Goal: Information Seeking & Learning: Learn about a topic

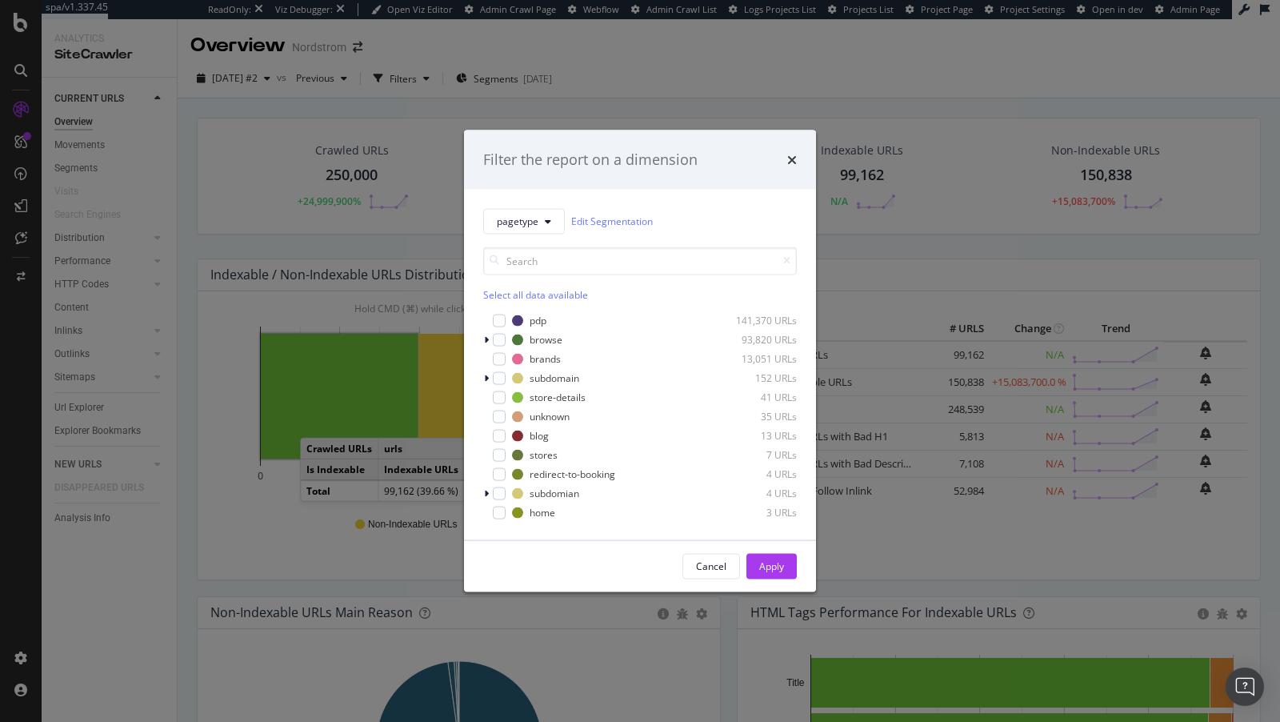
click at [786, 166] on div "Filter the report on a dimension" at bounding box center [640, 160] width 314 height 21
click at [791, 162] on icon "times" at bounding box center [792, 159] width 10 height 13
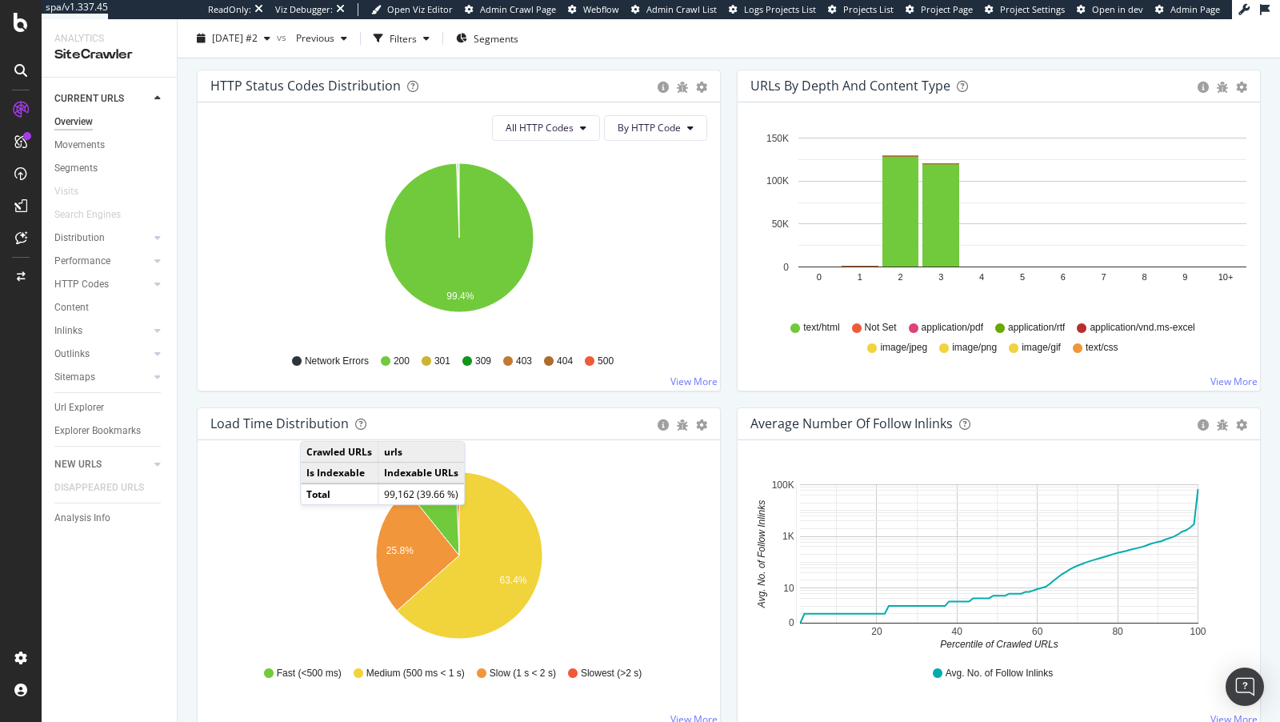
scroll to position [867, 0]
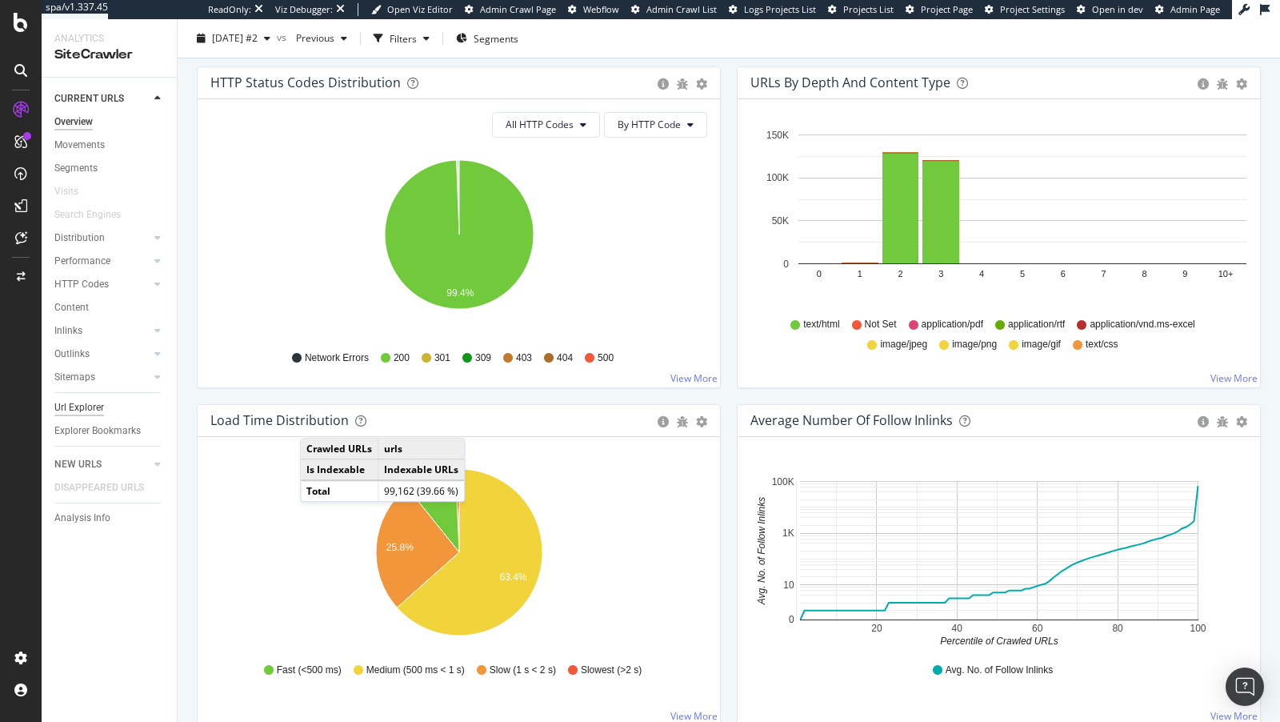
click at [86, 407] on div "Url Explorer" at bounding box center [79, 407] width 50 height 17
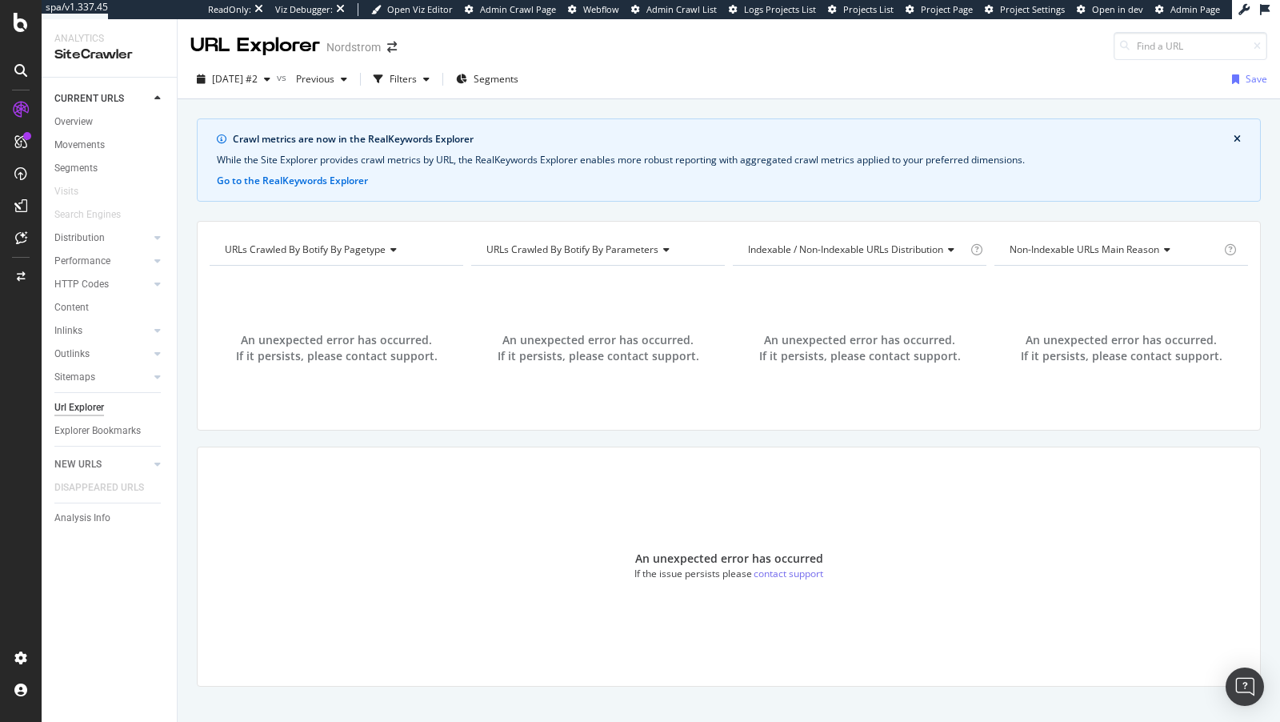
click at [77, 403] on div "Url Explorer" at bounding box center [79, 407] width 50 height 17
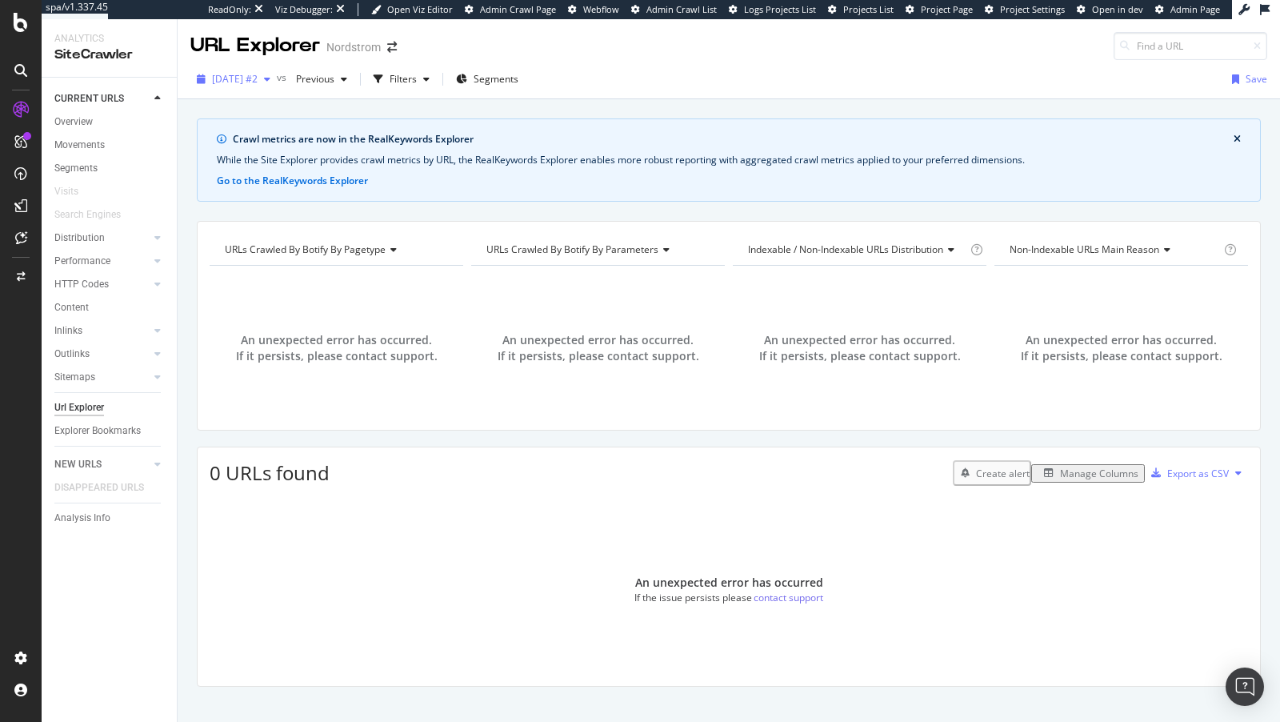
click at [250, 86] on div "[DATE] #2" at bounding box center [233, 79] width 86 height 24
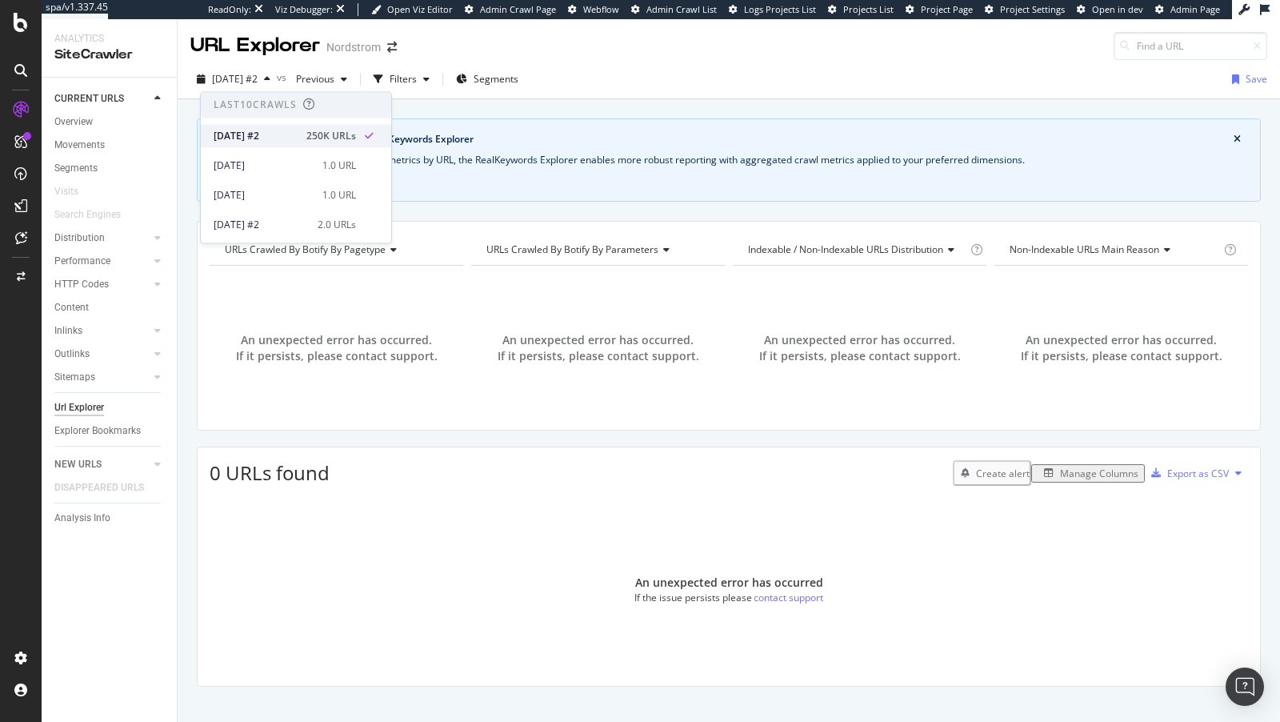
click at [296, 133] on div "2025 Sep. 25th #2 250K URLs" at bounding box center [285, 136] width 142 height 14
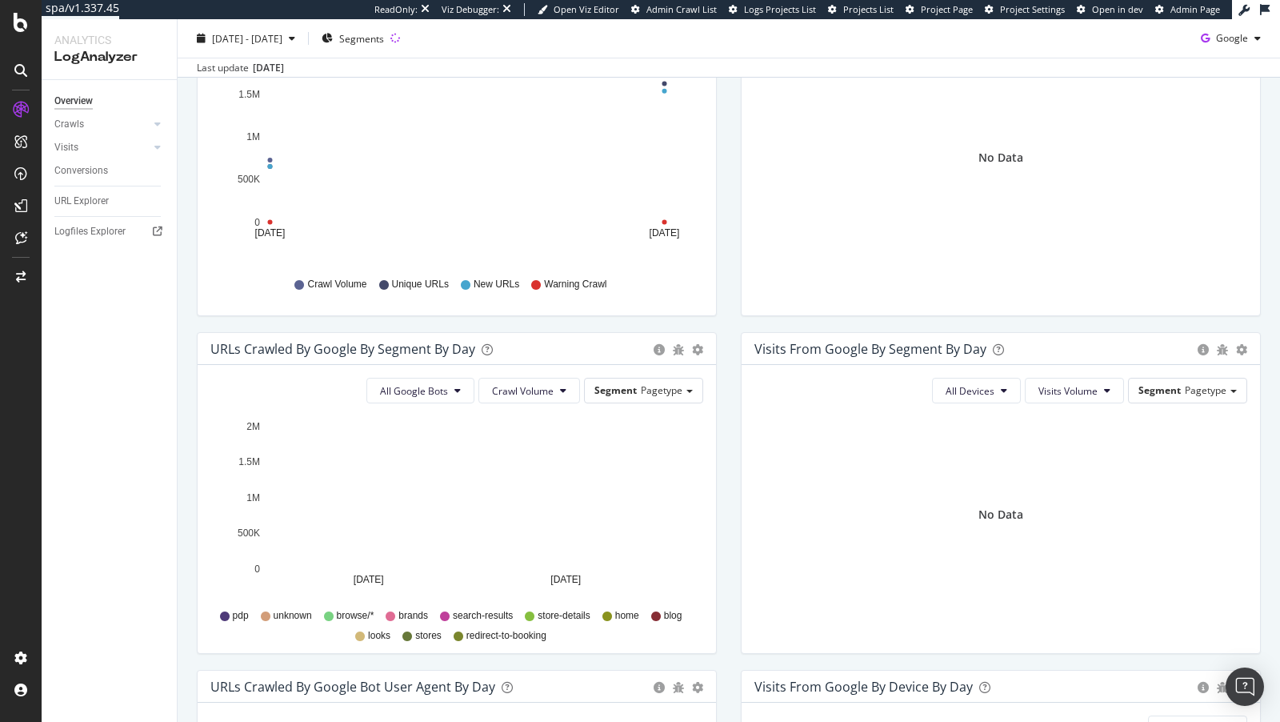
scroll to position [331, 0]
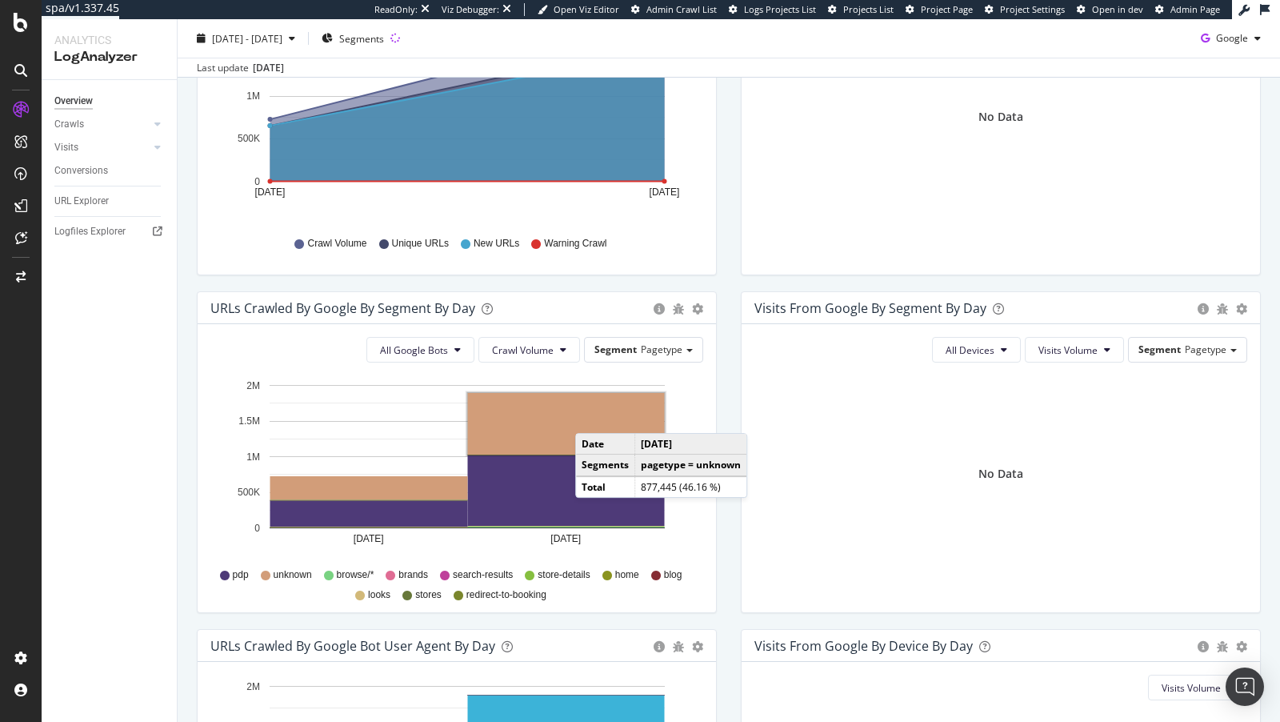
click at [591, 415] on rect "A chart." at bounding box center [566, 424] width 197 height 62
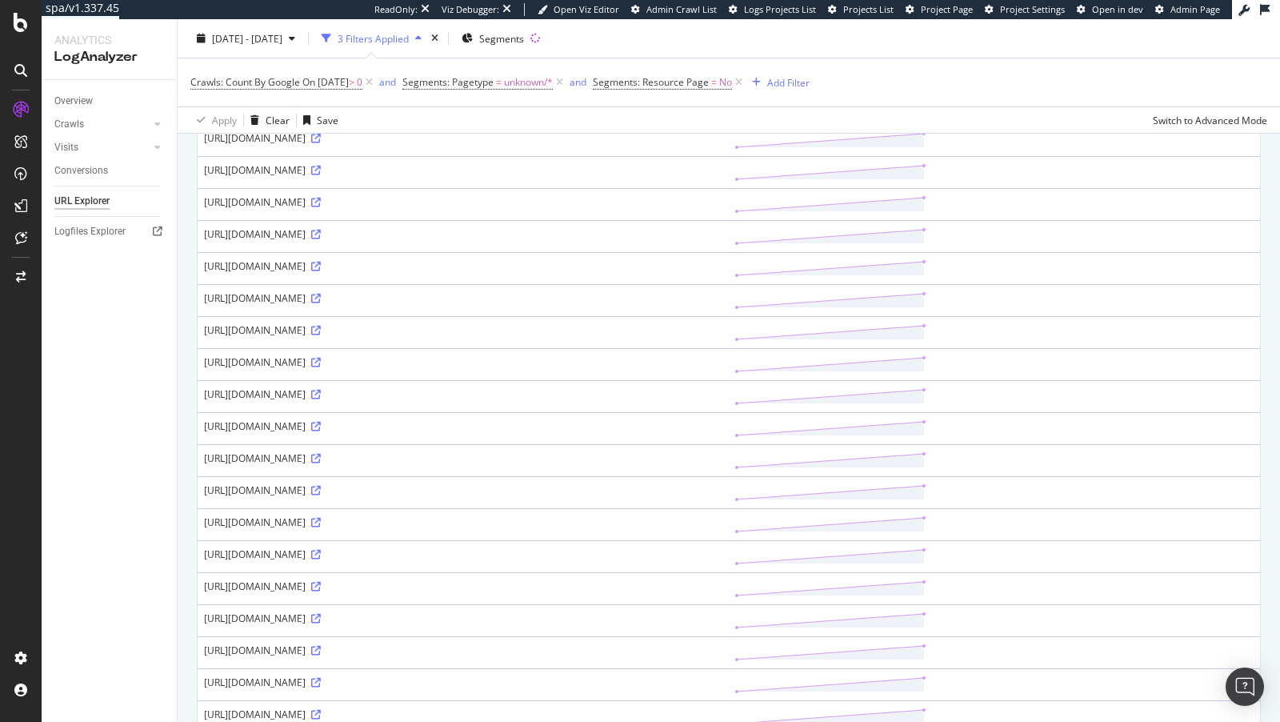
scroll to position [1236, 0]
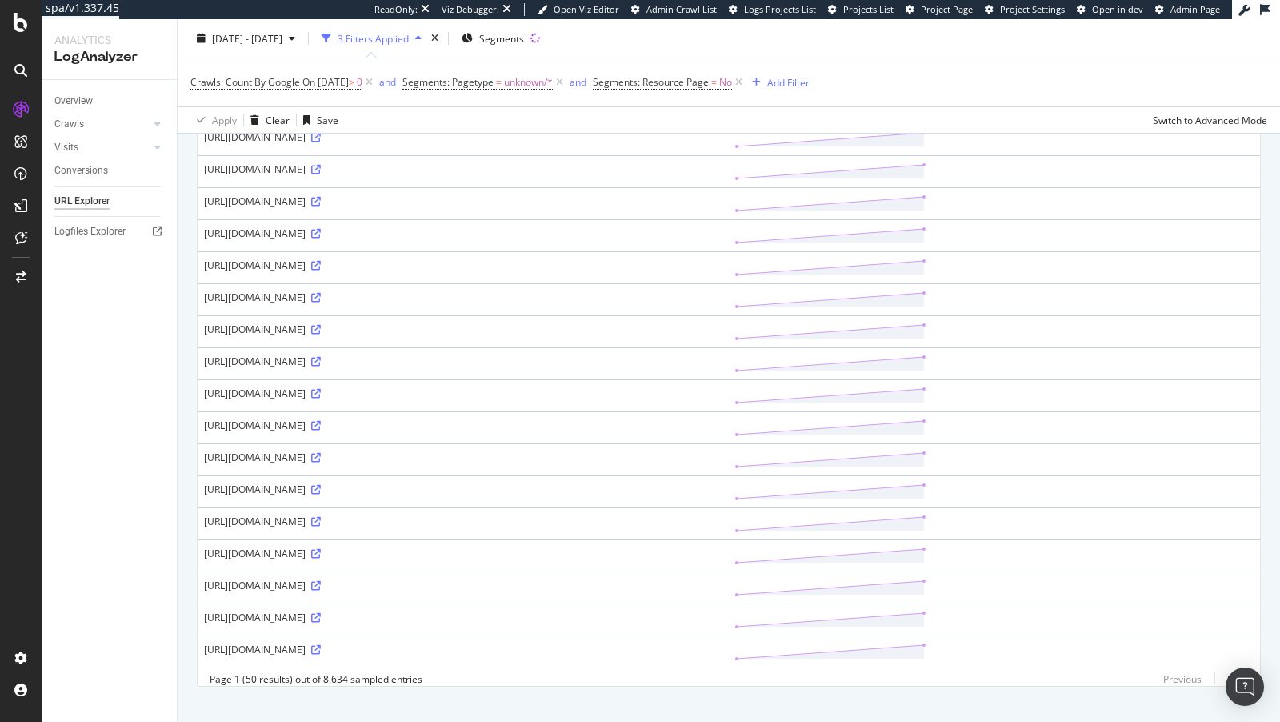
click at [335, 226] on div "https://www.nordstrom.com/api/ng-looks/styleId/4008331?customerId=1301436ca0be4…" at bounding box center [463, 233] width 518 height 14
copy div "api"
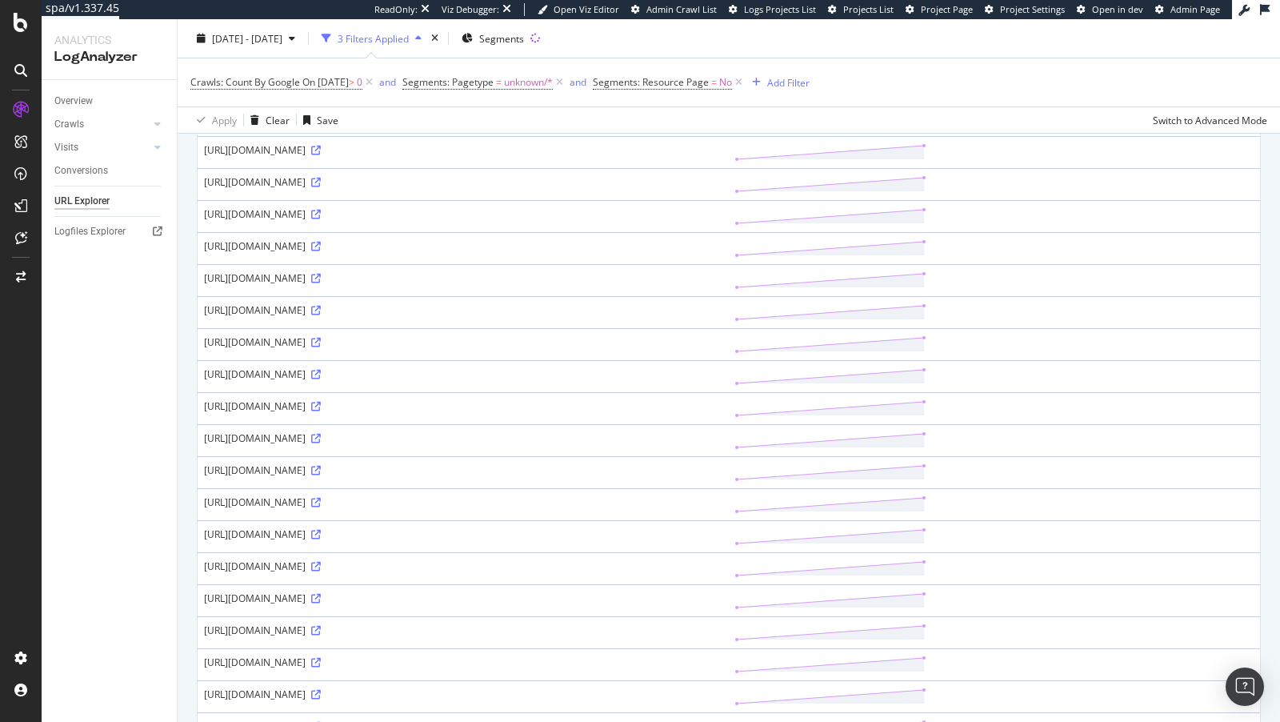
scroll to position [0, 0]
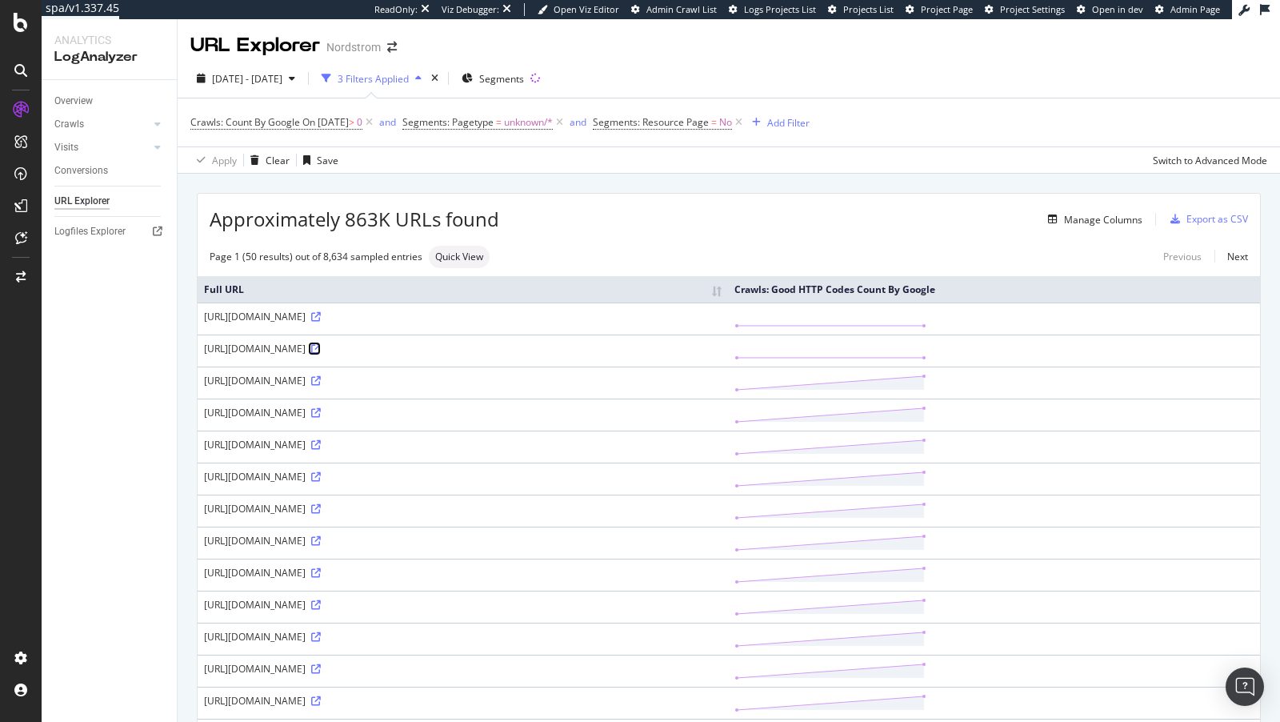
click at [321, 346] on icon at bounding box center [316, 349] width 10 height 10
click at [795, 129] on div "Add Filter" at bounding box center [788, 123] width 42 height 14
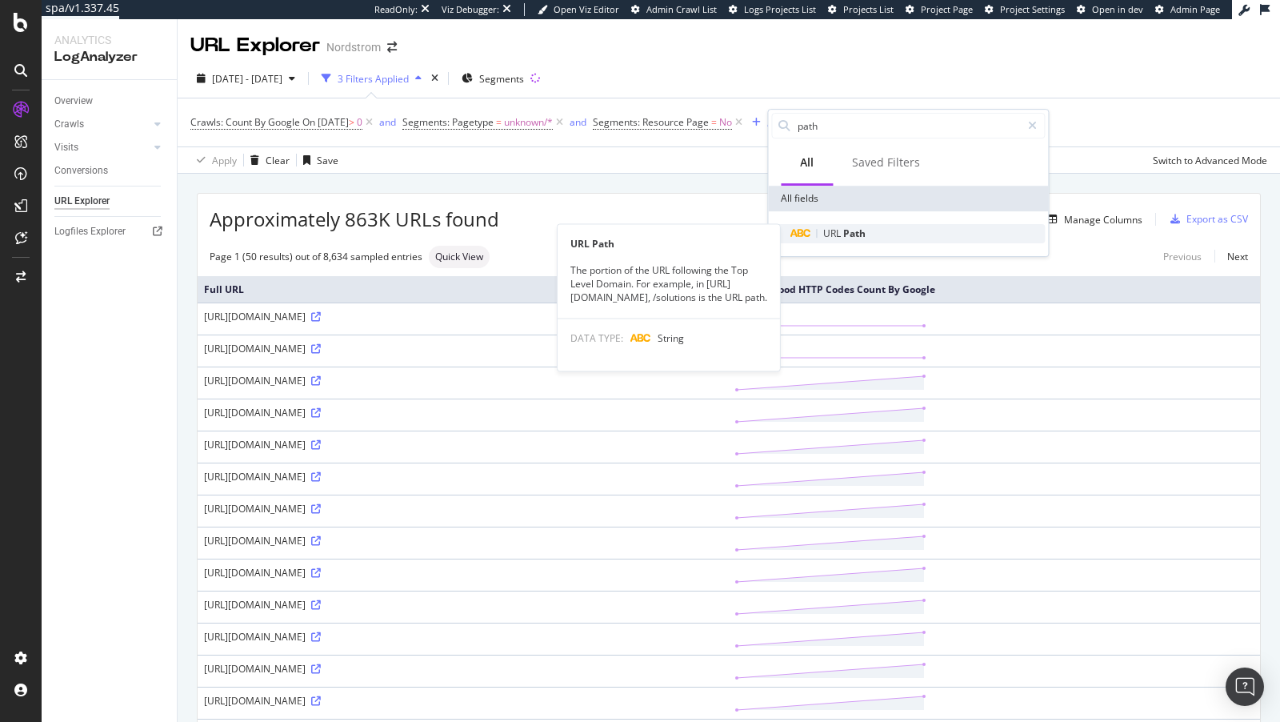
type input "path"
click at [852, 236] on span "Path" at bounding box center [854, 233] width 22 height 14
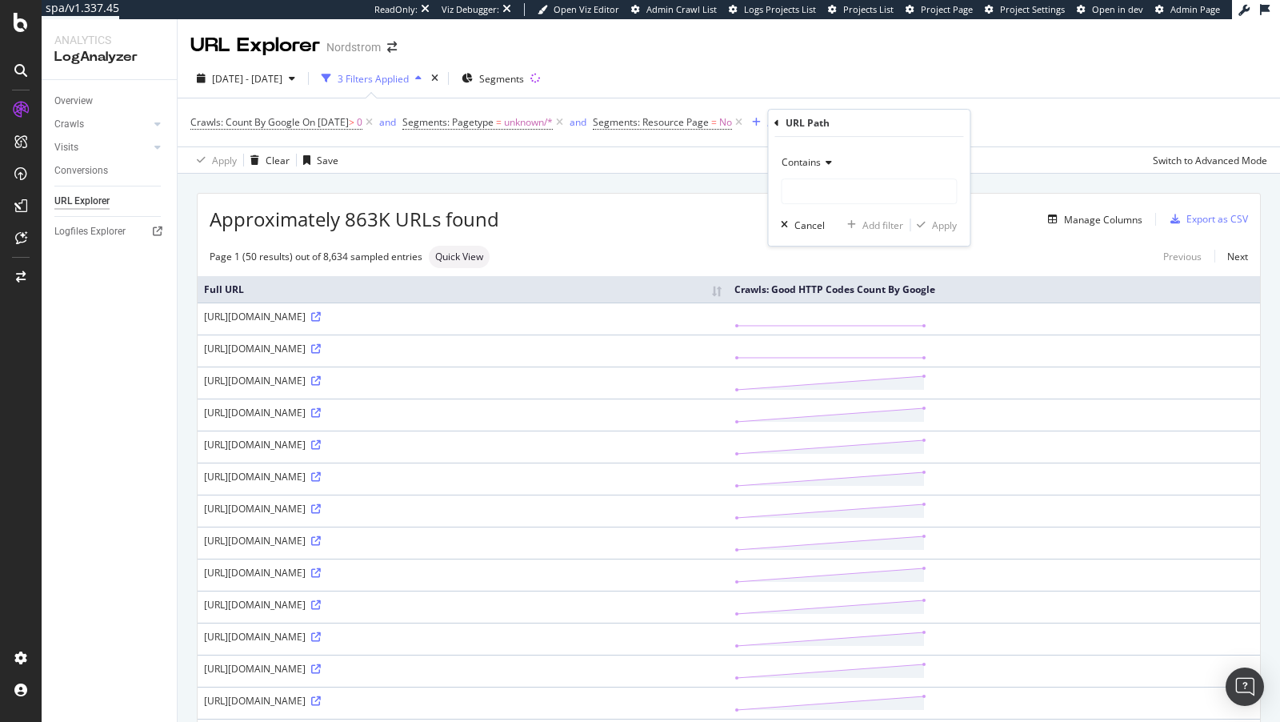
click at [815, 165] on span "Contains" at bounding box center [801, 162] width 39 height 14
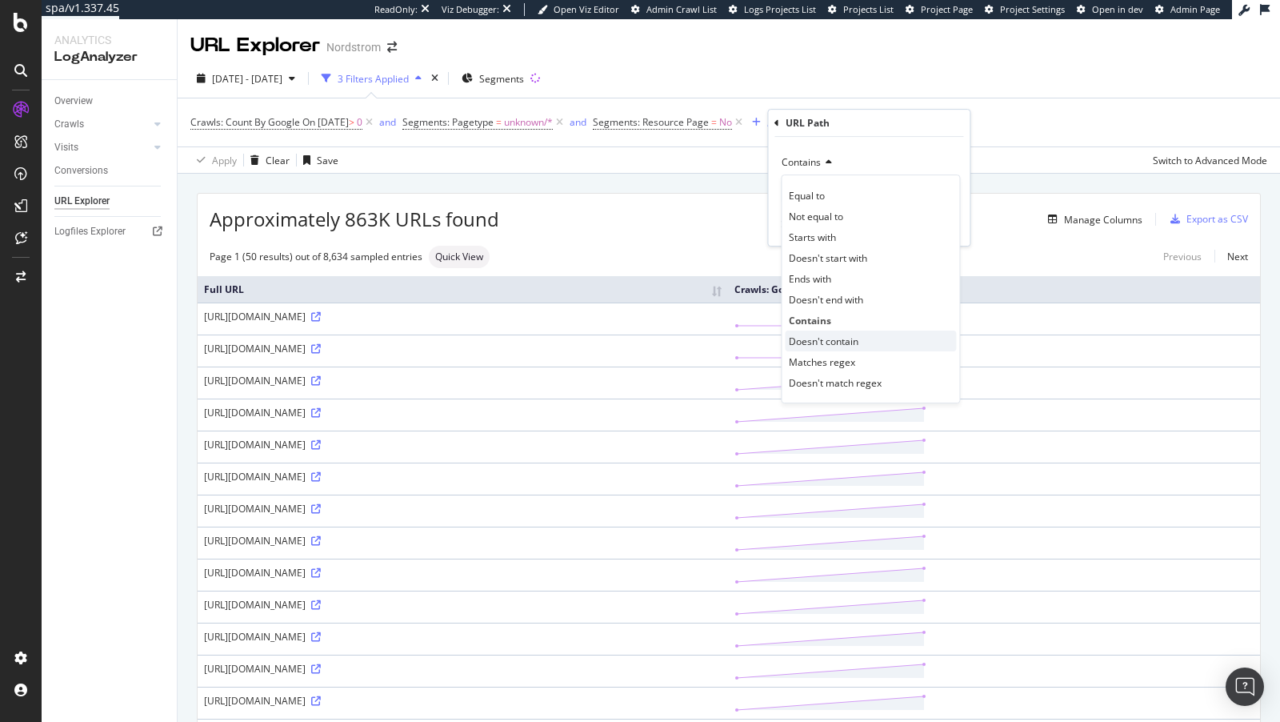
click at [839, 338] on span "Doesn't contain" at bounding box center [824, 342] width 70 height 14
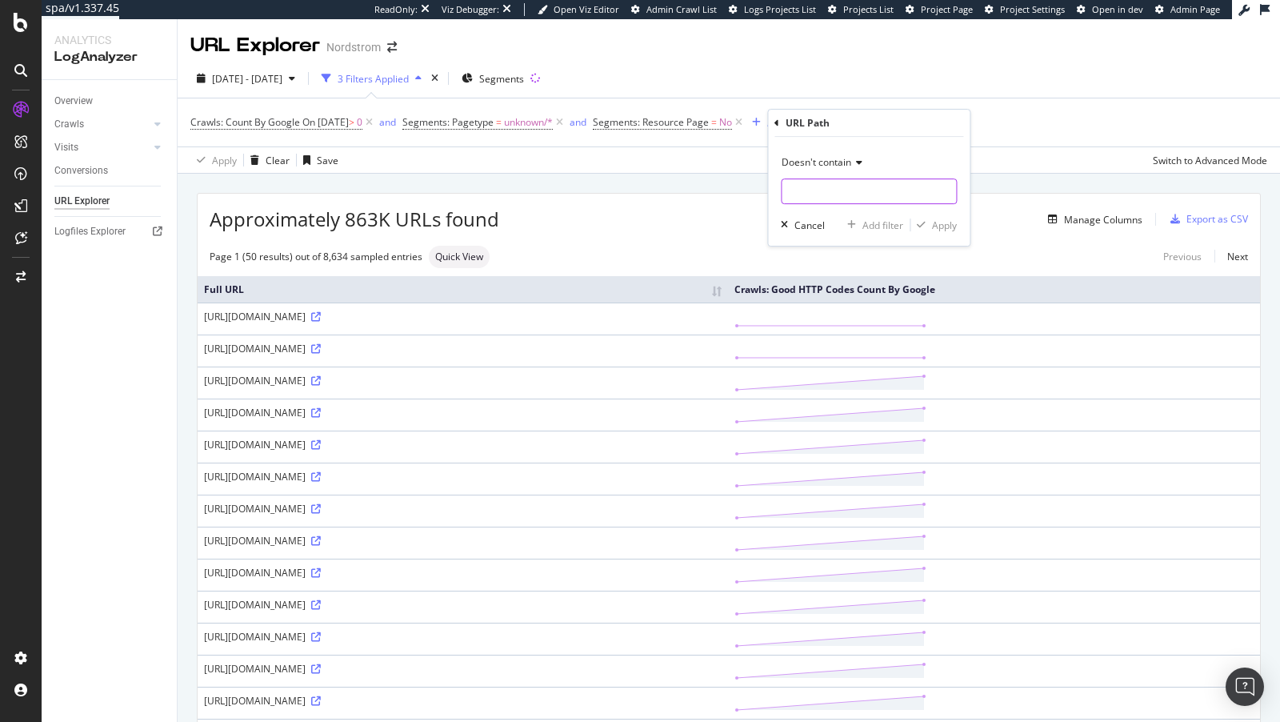
click at [835, 182] on input "text" at bounding box center [869, 191] width 174 height 26
paste input "api"
click at [785, 195] on input "api/" at bounding box center [857, 191] width 151 height 26
type input "/api/"
click at [933, 220] on div "Apply" at bounding box center [944, 225] width 25 height 14
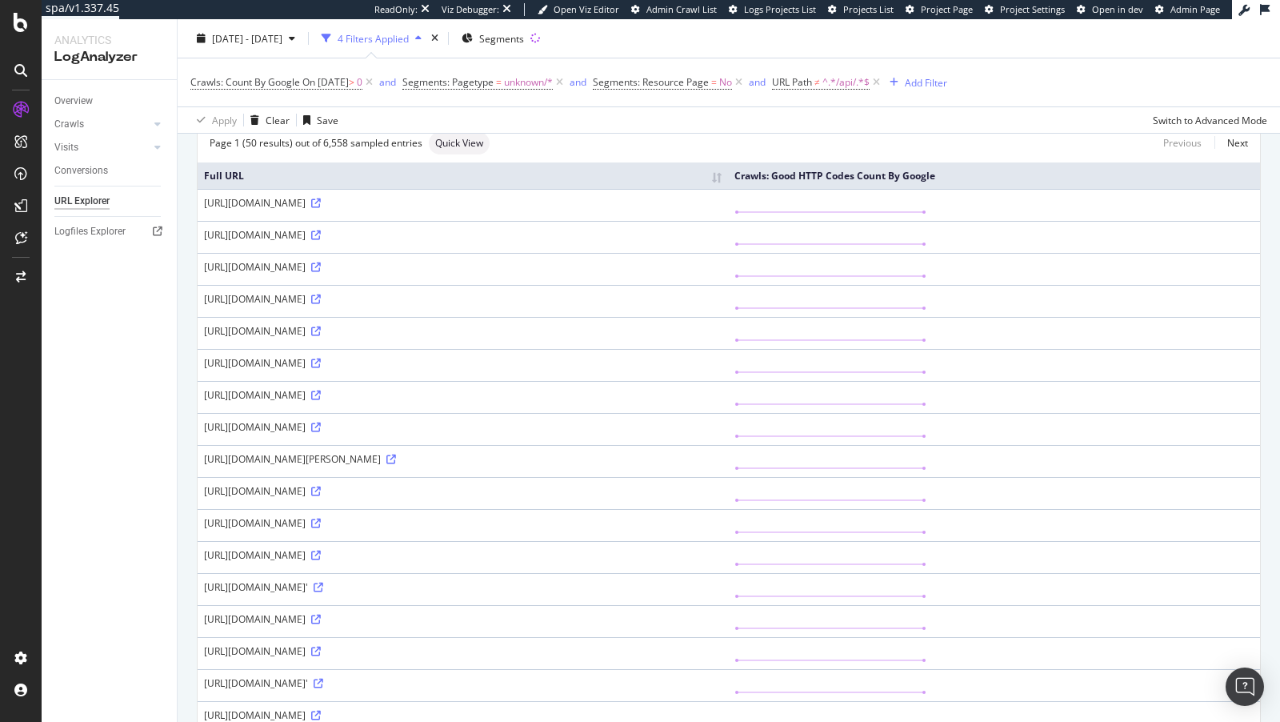
scroll to position [242, 0]
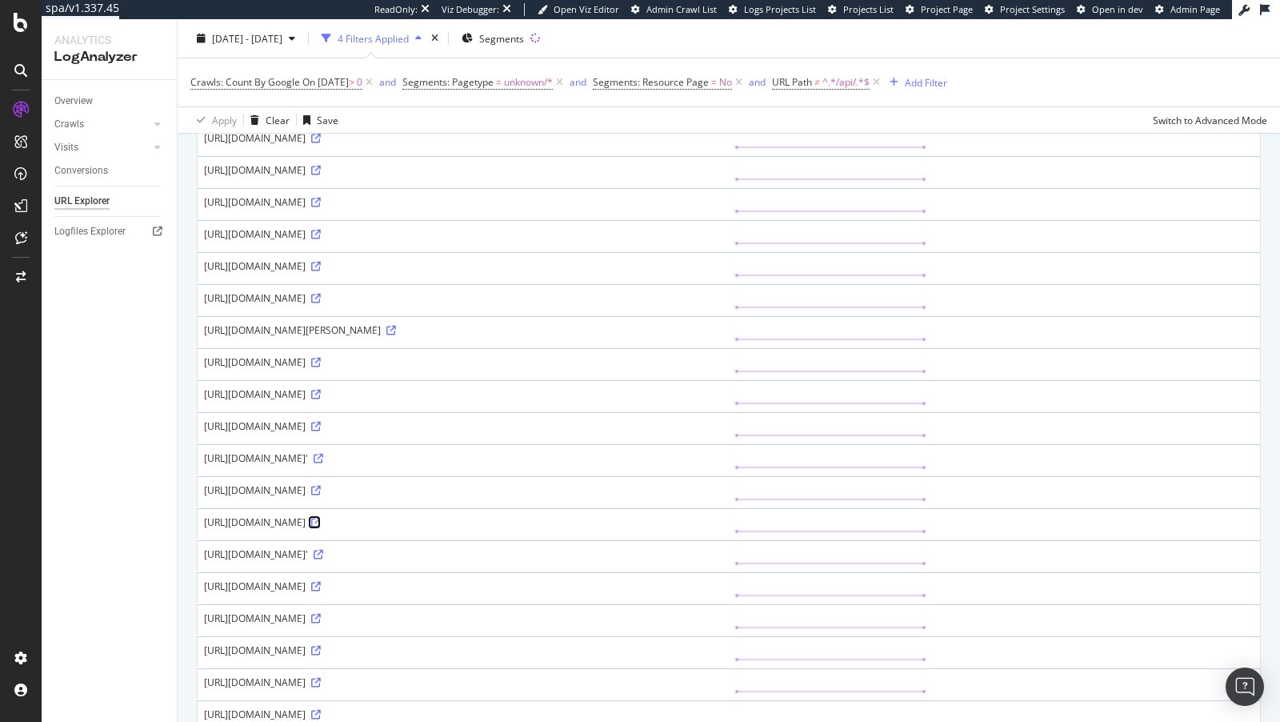
click at [321, 527] on icon at bounding box center [316, 523] width 10 height 10
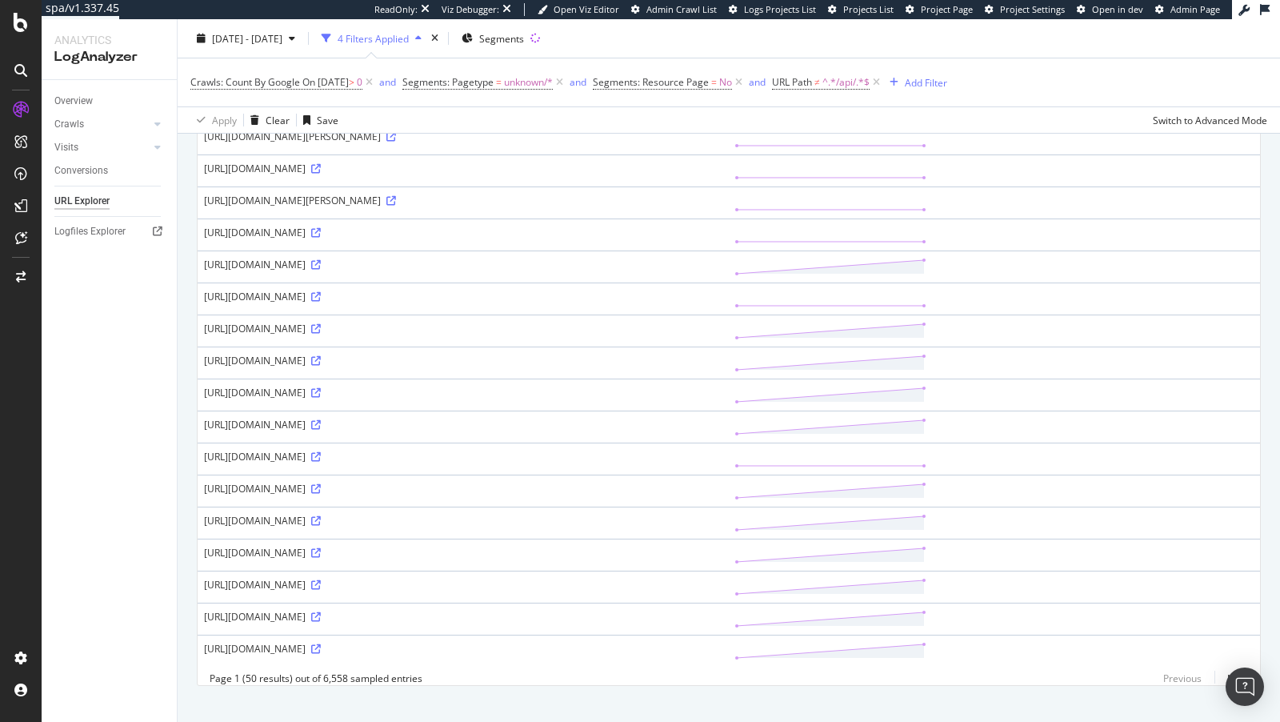
scroll to position [1376, 0]
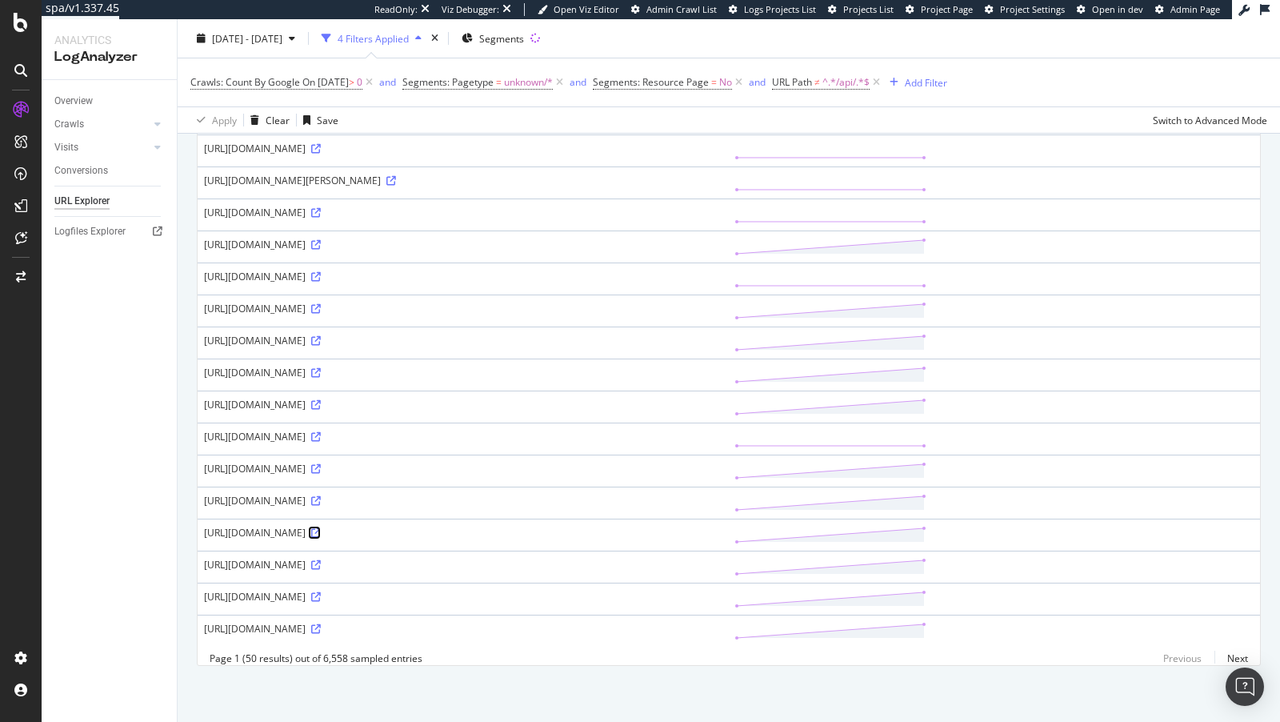
click at [321, 534] on icon at bounding box center [316, 533] width 10 height 10
click at [403, 282] on div "https://www.nordstrom.com/orderlookup.aspx" at bounding box center [463, 277] width 518 height 14
copy div "aspx"
click at [1235, 660] on link "Next" at bounding box center [1232, 658] width 34 height 23
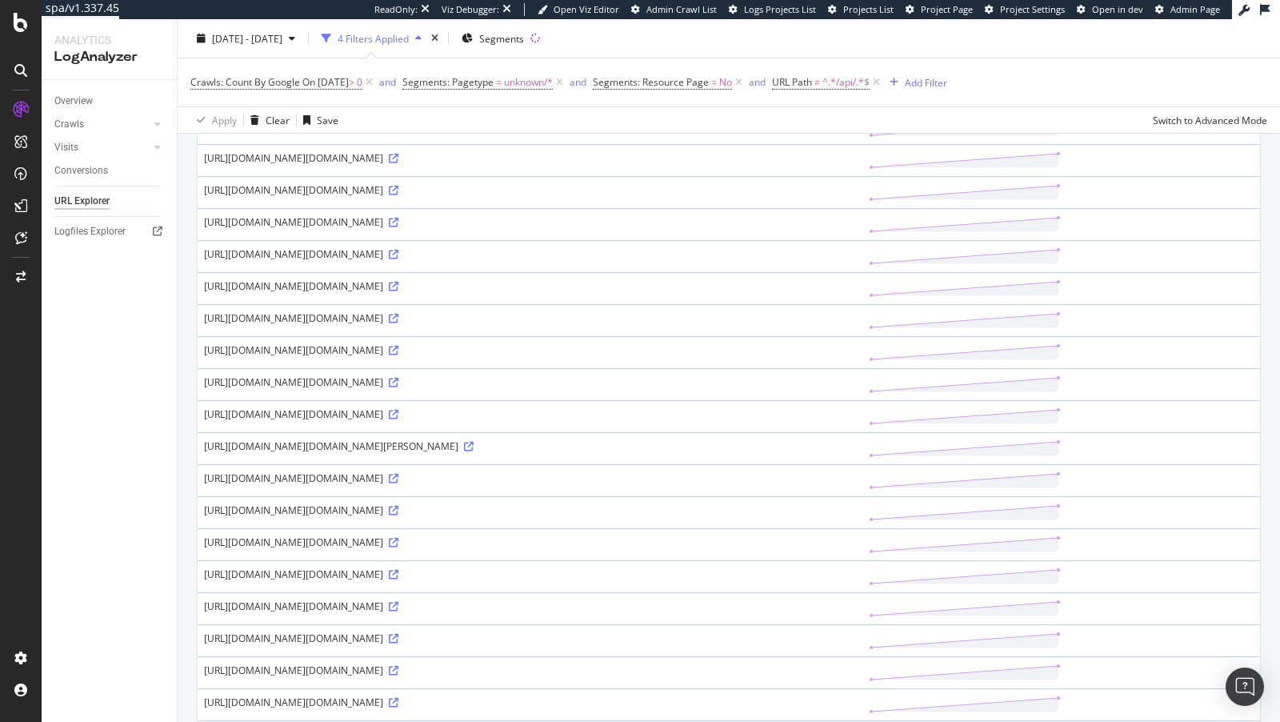
scroll to position [1761, 0]
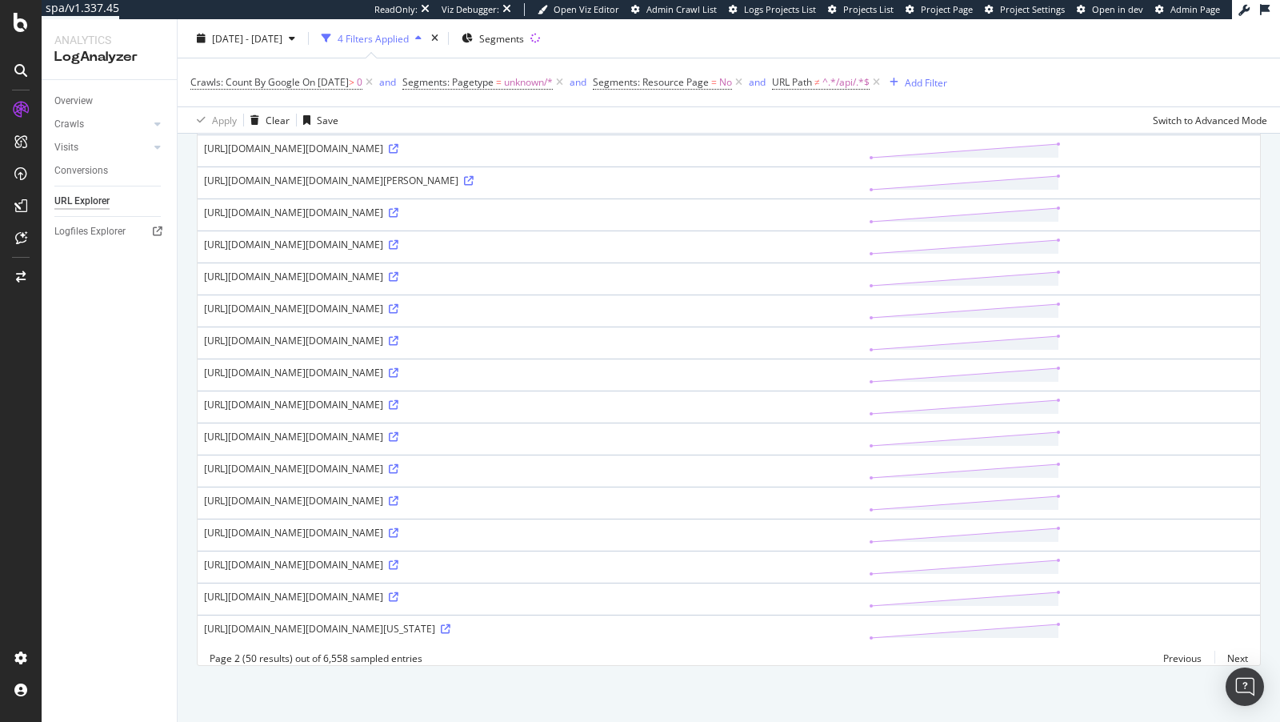
click at [853, 347] on div "https://www.nordstrom.com/track/pd3364?__noscript=false&__cbf=revjet.callbacks.…" at bounding box center [530, 341] width 652 height 14
click at [852, 347] on div "https://www.nordstrom.com/track/pd3364?__noscript=false&__cbf=revjet.callbacks.…" at bounding box center [530, 341] width 652 height 14
click at [399, 346] on icon at bounding box center [394, 341] width 10 height 10
click at [346, 590] on div "https://www.nordstrom.com/track/pd3364?__noscript=false&__cbf=revjet.callbacks.…" at bounding box center [530, 597] width 652 height 14
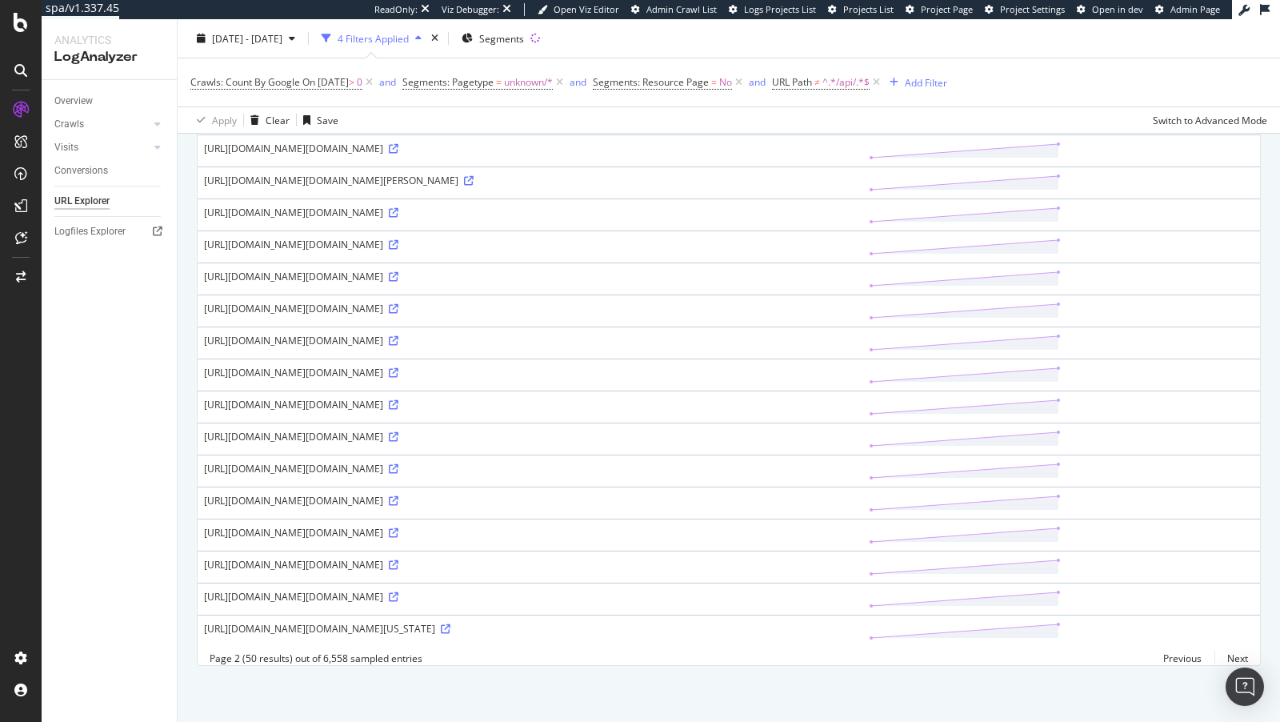
click at [346, 590] on div "https://www.nordstrom.com/track/pd3364?__noscript=false&__cbf=revjet.callbacks.…" at bounding box center [530, 597] width 652 height 14
copy div "track"
click at [1231, 655] on link "Next" at bounding box center [1232, 658] width 34 height 23
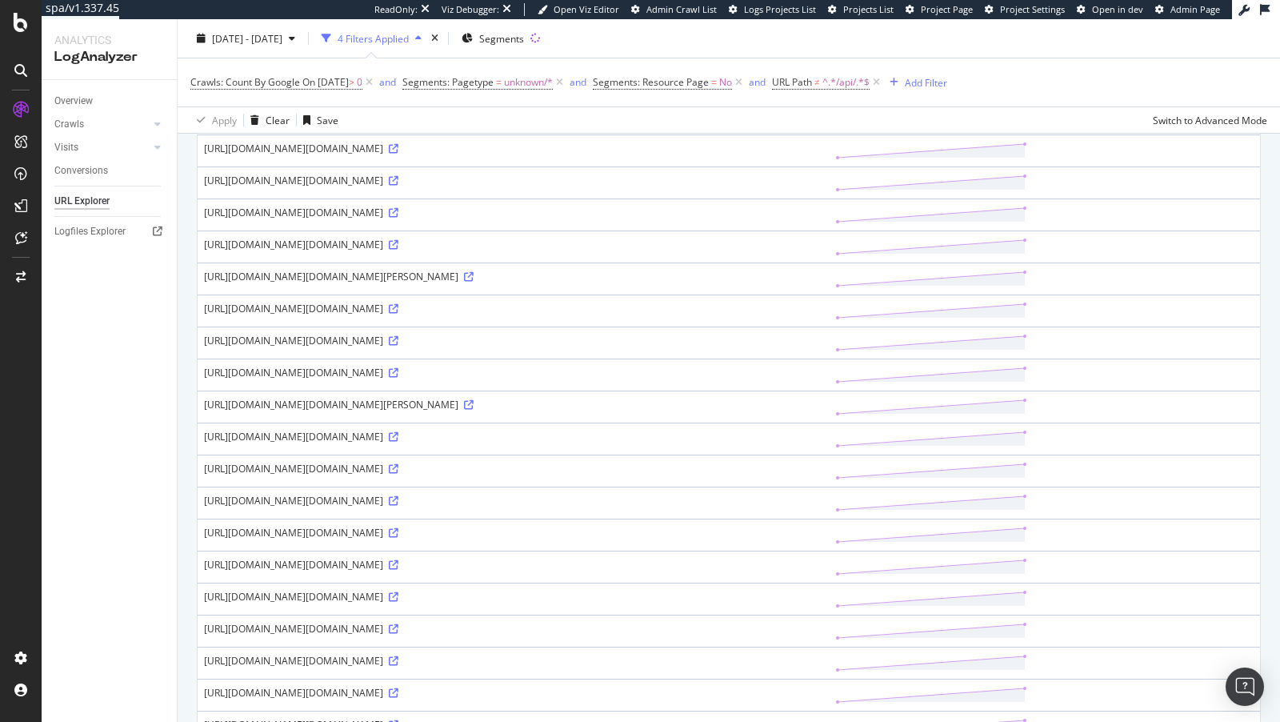
scroll to position [0, 0]
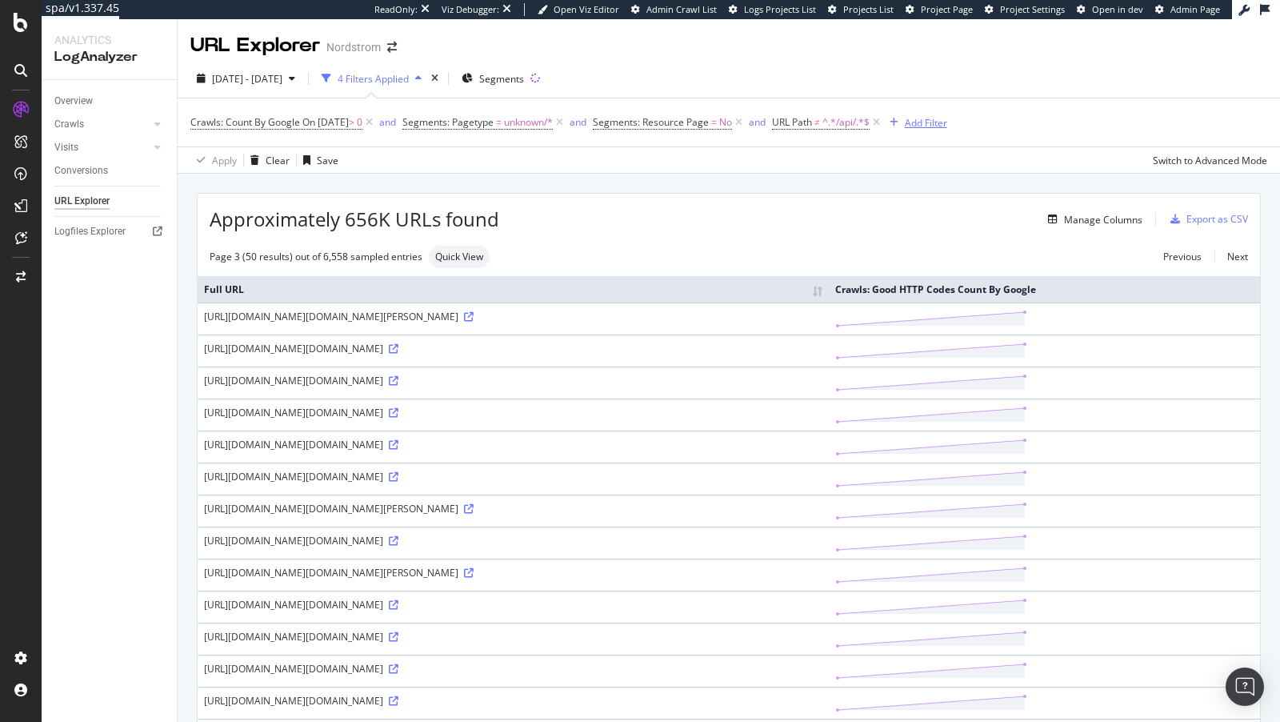
click at [937, 121] on div "Add Filter" at bounding box center [926, 123] width 42 height 14
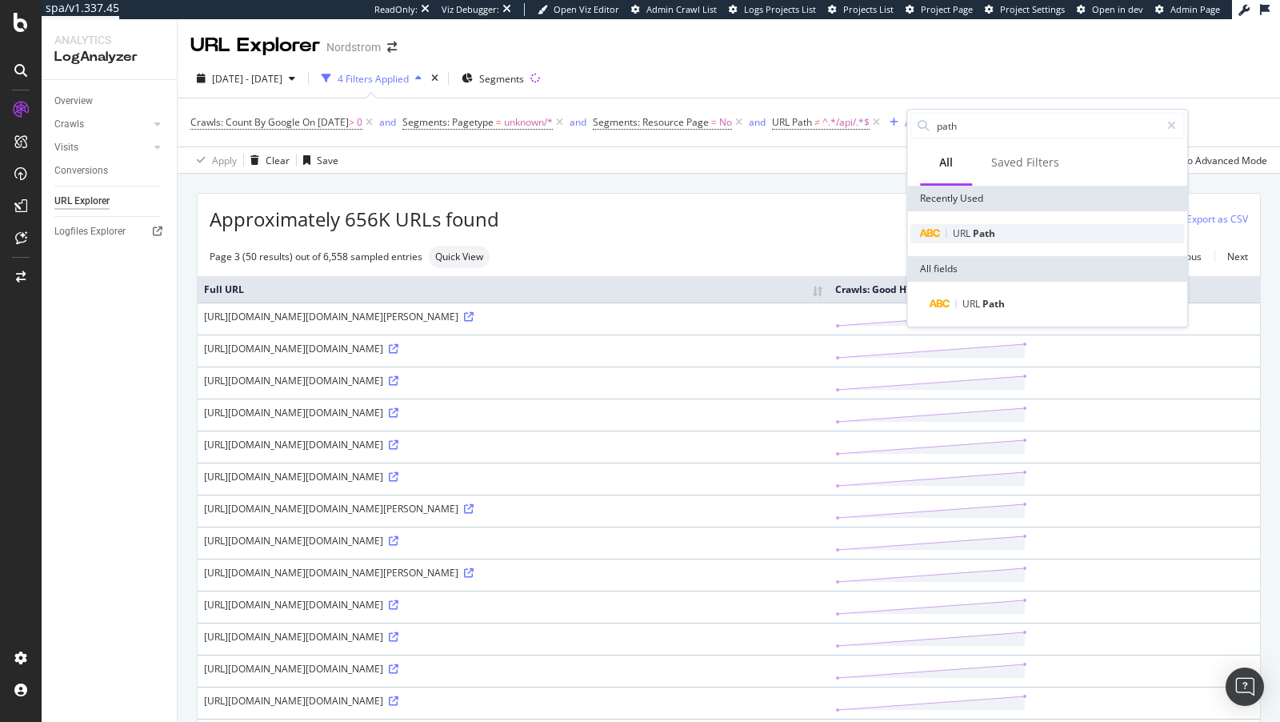
click at [984, 235] on span "Path" at bounding box center [984, 233] width 22 height 14
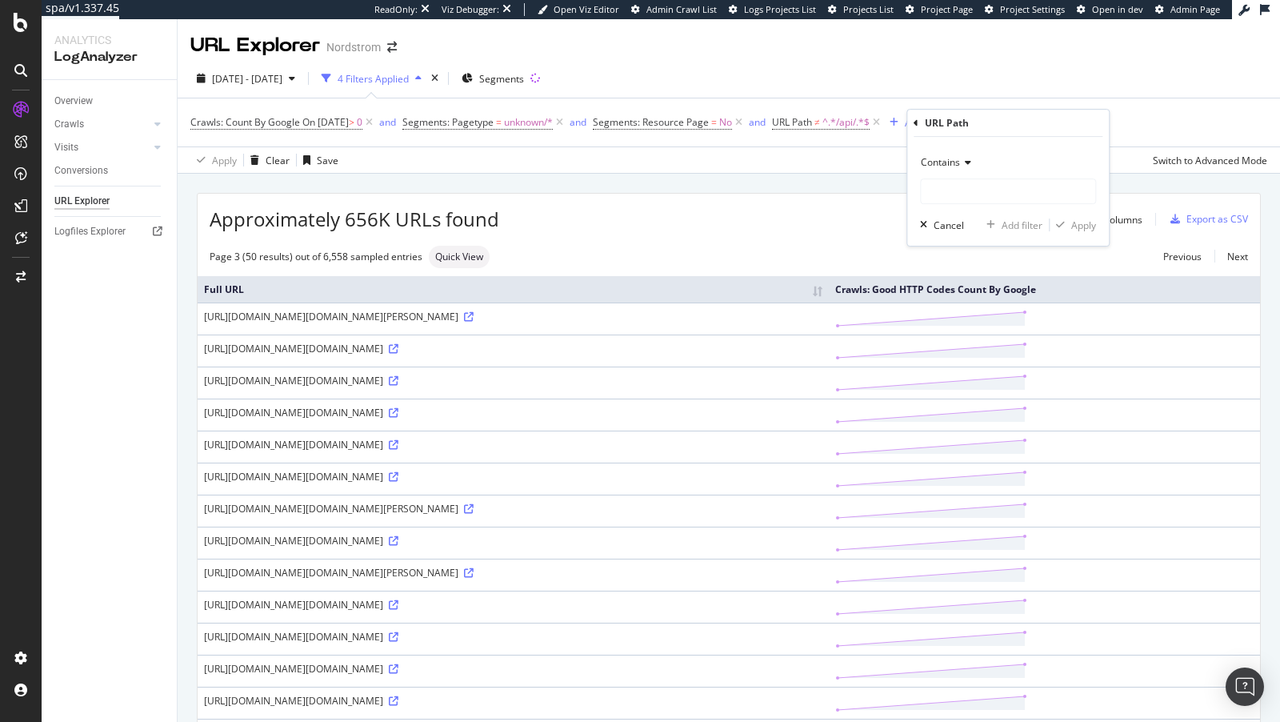
click at [961, 169] on div "Contains" at bounding box center [1008, 163] width 176 height 26
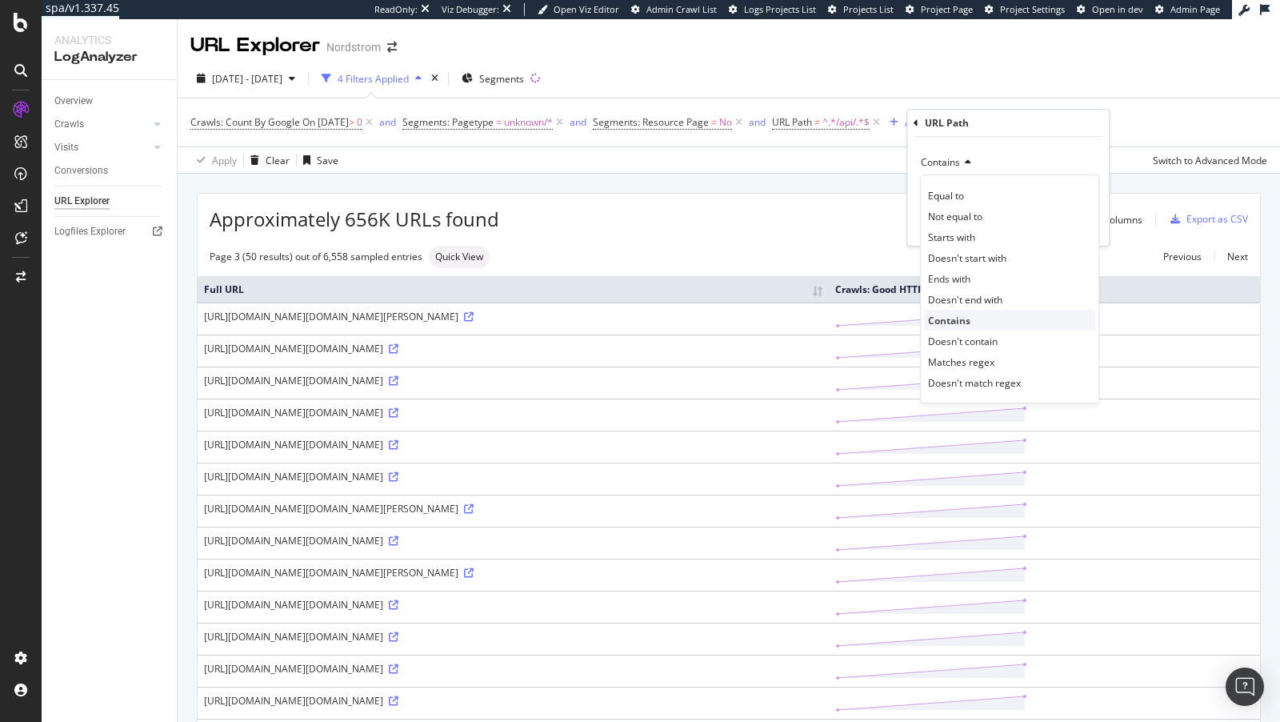
click at [977, 328] on div "Contains" at bounding box center [1009, 320] width 171 height 21
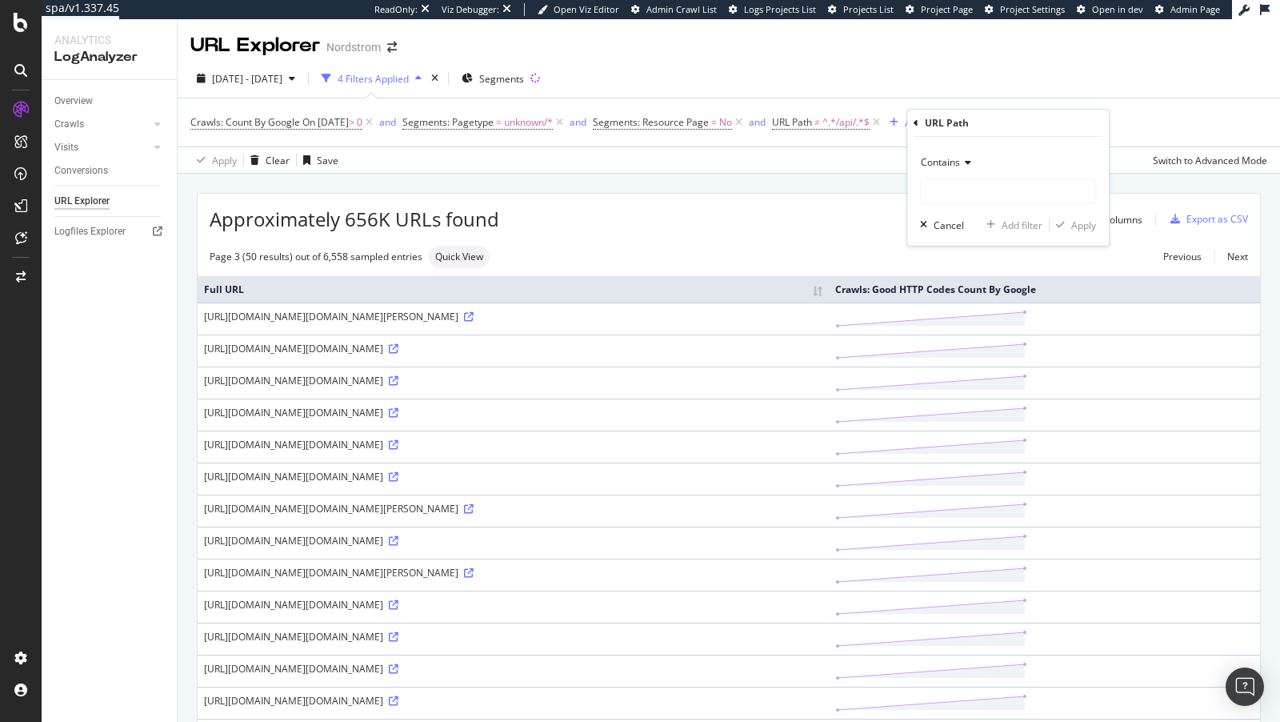
click at [971, 158] on icon at bounding box center [965, 163] width 11 height 10
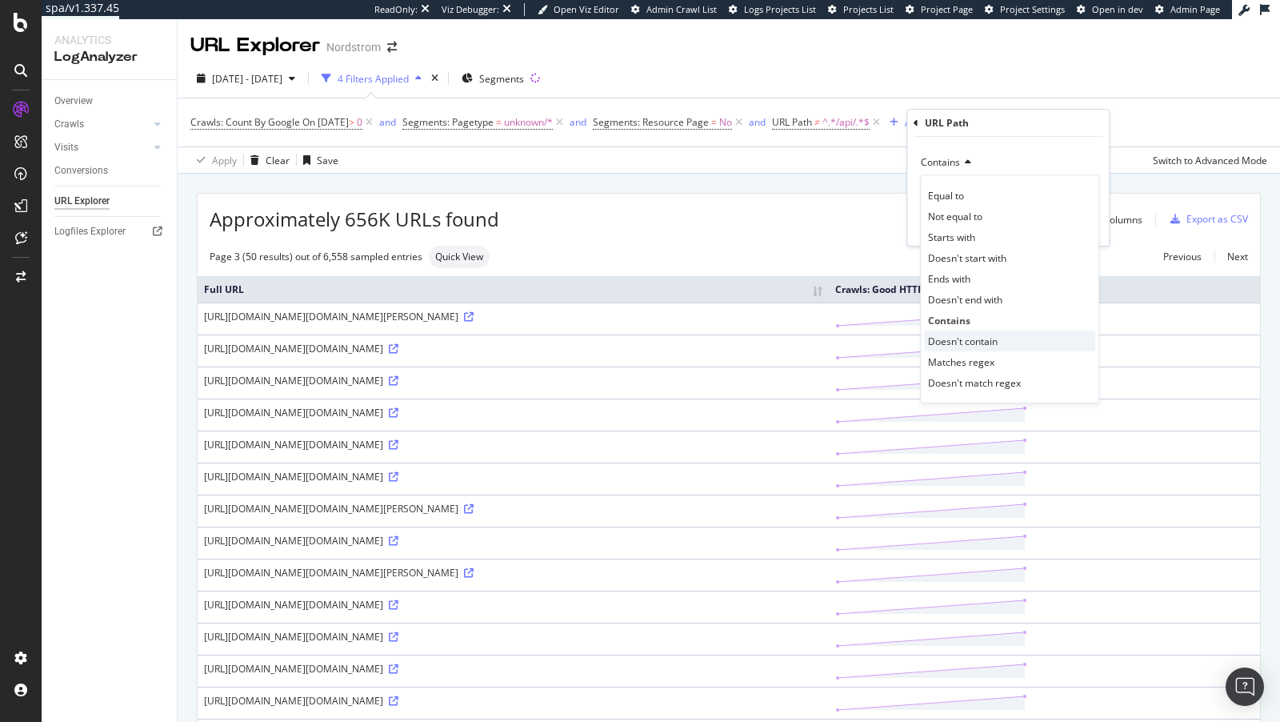
click at [957, 335] on span "Doesn't contain" at bounding box center [963, 342] width 70 height 14
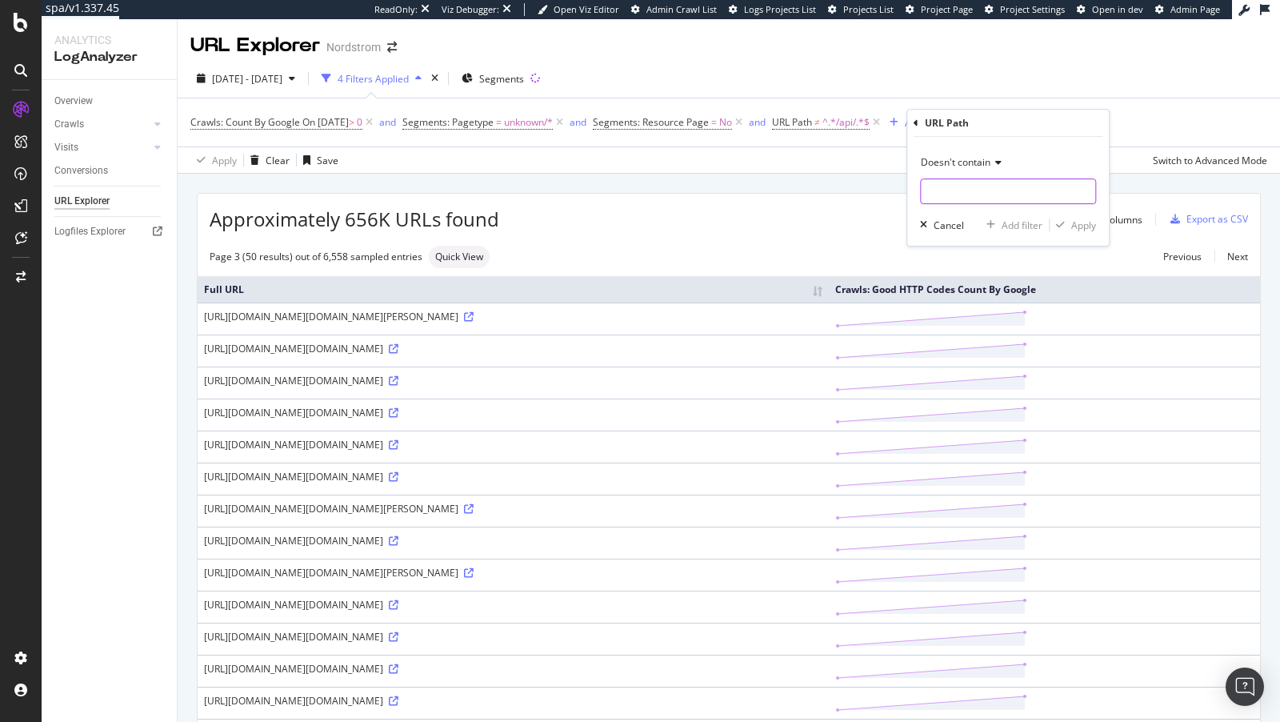
click at [968, 191] on input "text" at bounding box center [1008, 191] width 174 height 26
paste input "track"
click at [920, 190] on div "Doesn't contain track/ Cancel Add filter Apply" at bounding box center [1009, 191] width 202 height 109
click at [923, 190] on input "track/" at bounding box center [996, 191] width 151 height 26
type input "/track/"
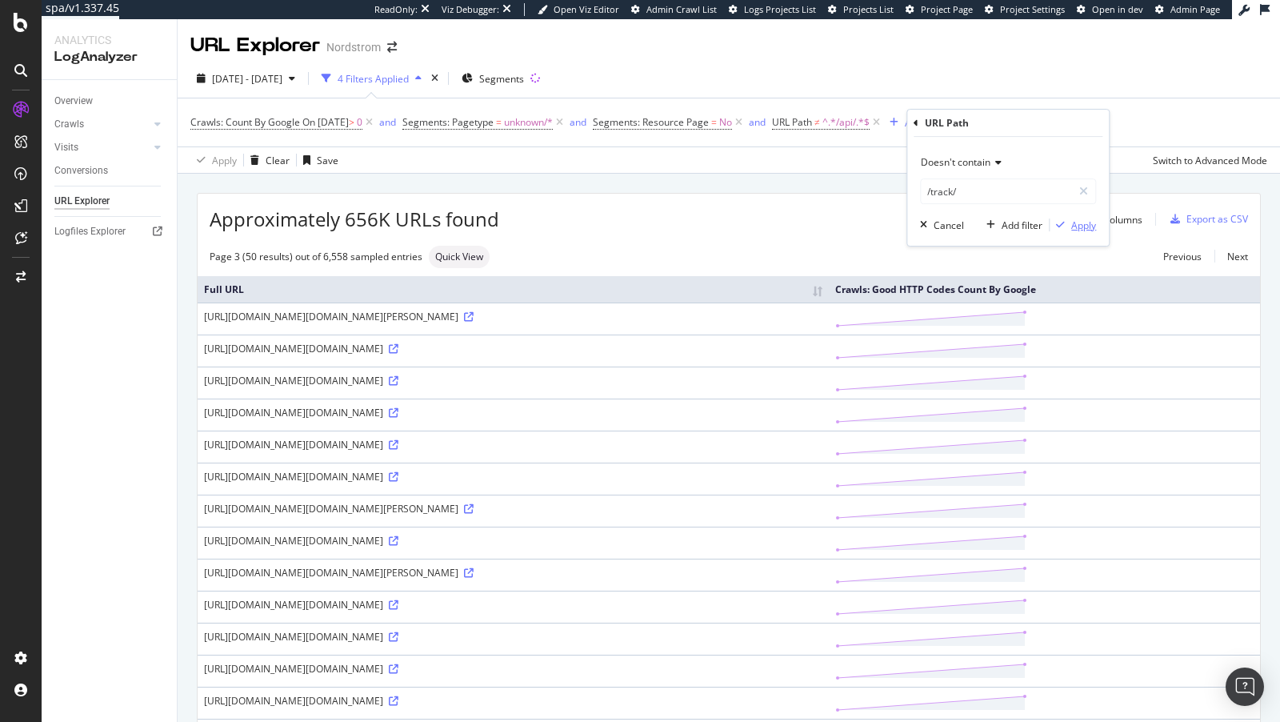
click at [1089, 223] on div "Apply" at bounding box center [1084, 225] width 25 height 14
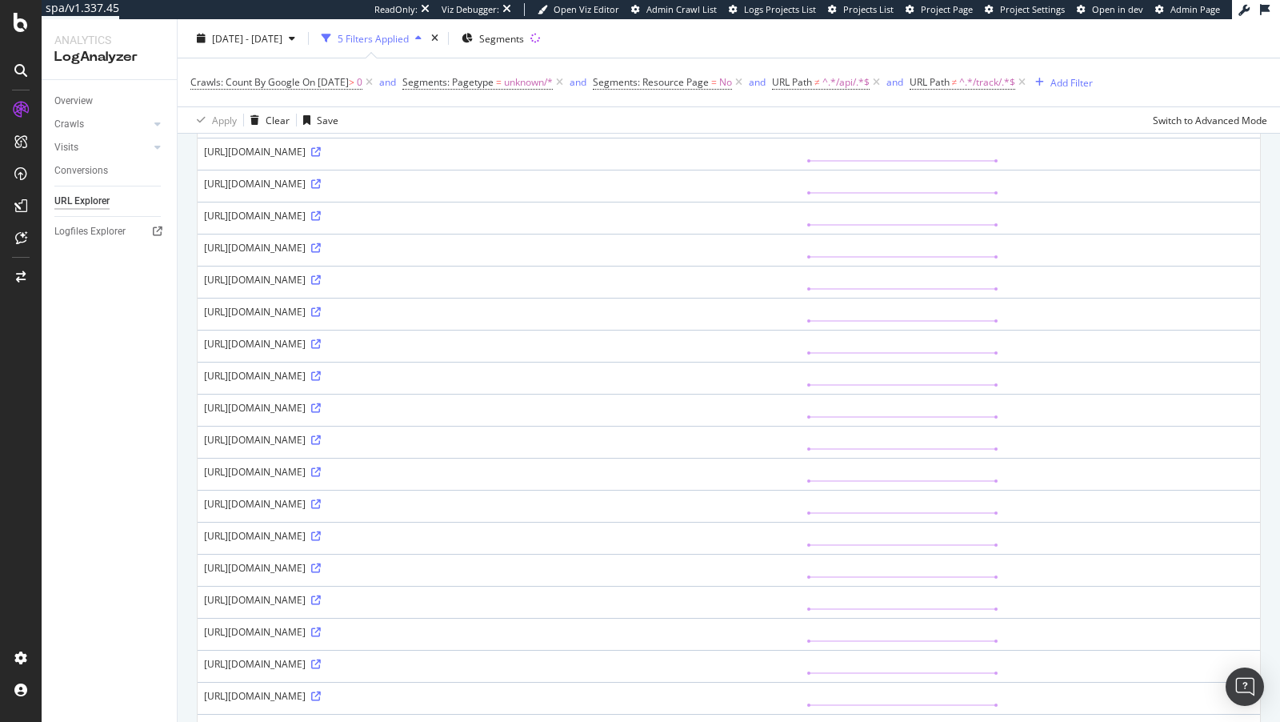
scroll to position [264, 0]
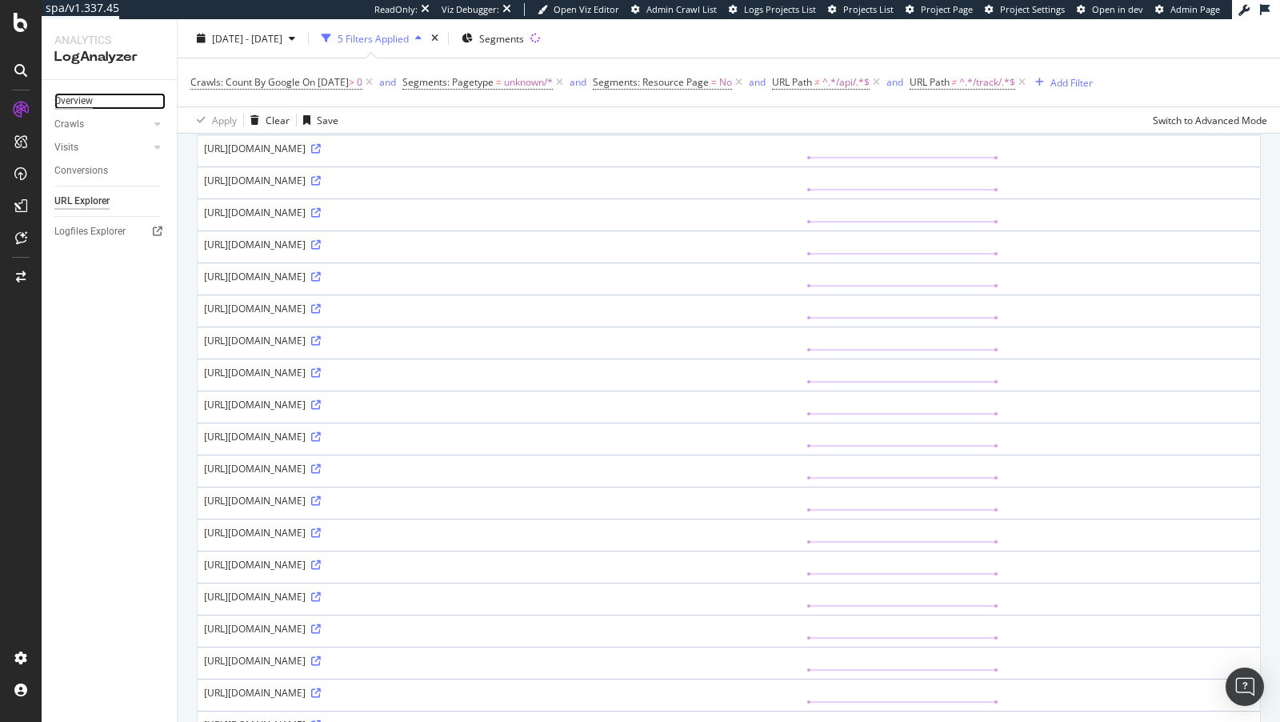
click at [82, 108] on div "Overview" at bounding box center [73, 101] width 38 height 17
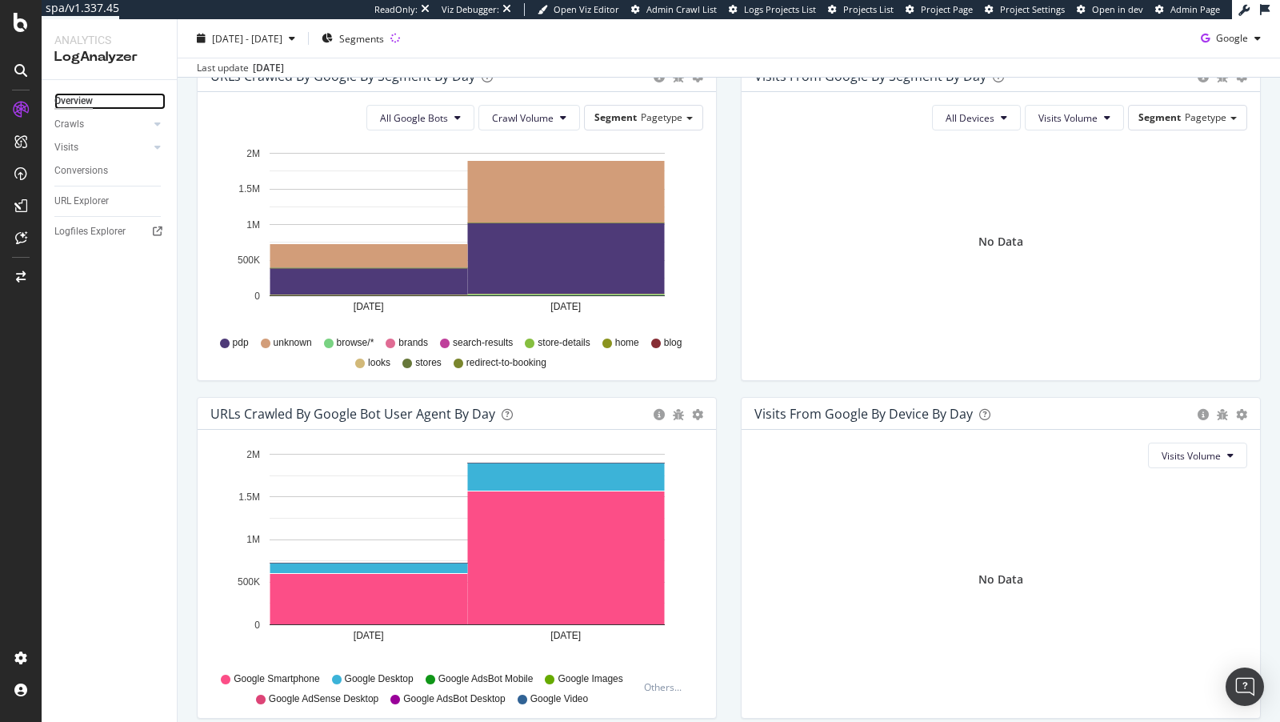
scroll to position [628, 0]
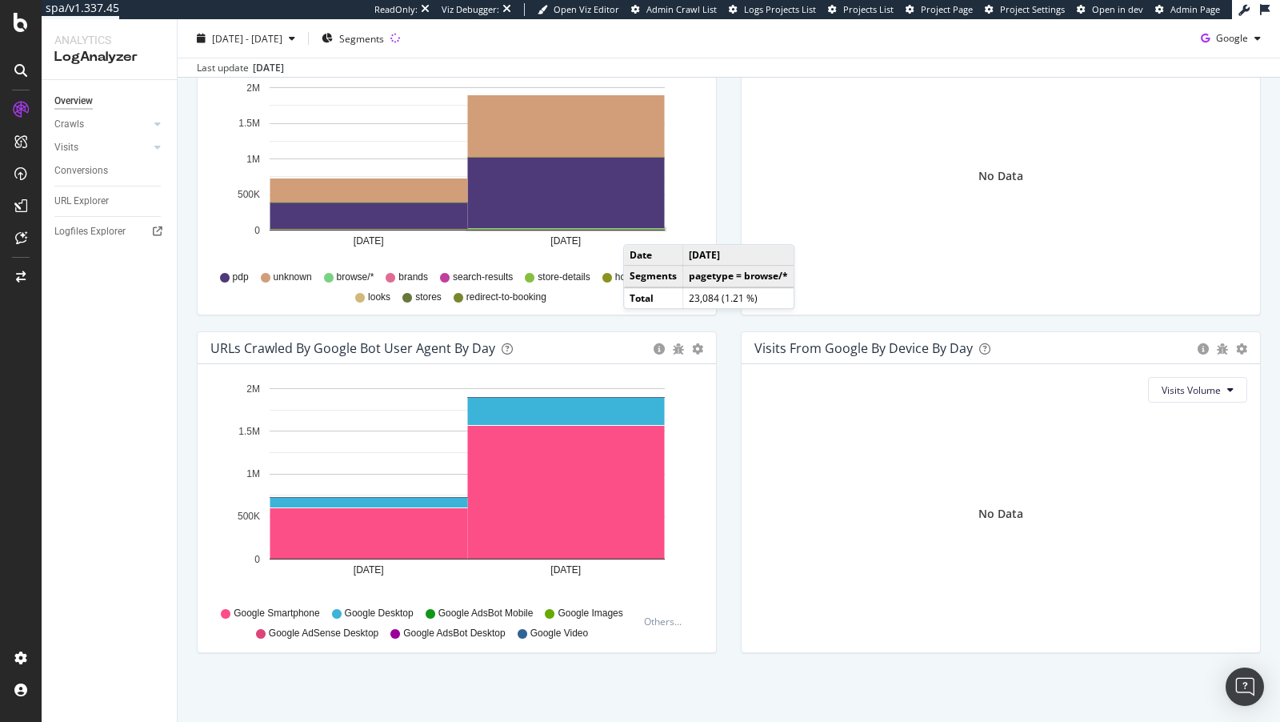
click at [639, 229] on rect "A chart." at bounding box center [566, 230] width 197 height 2
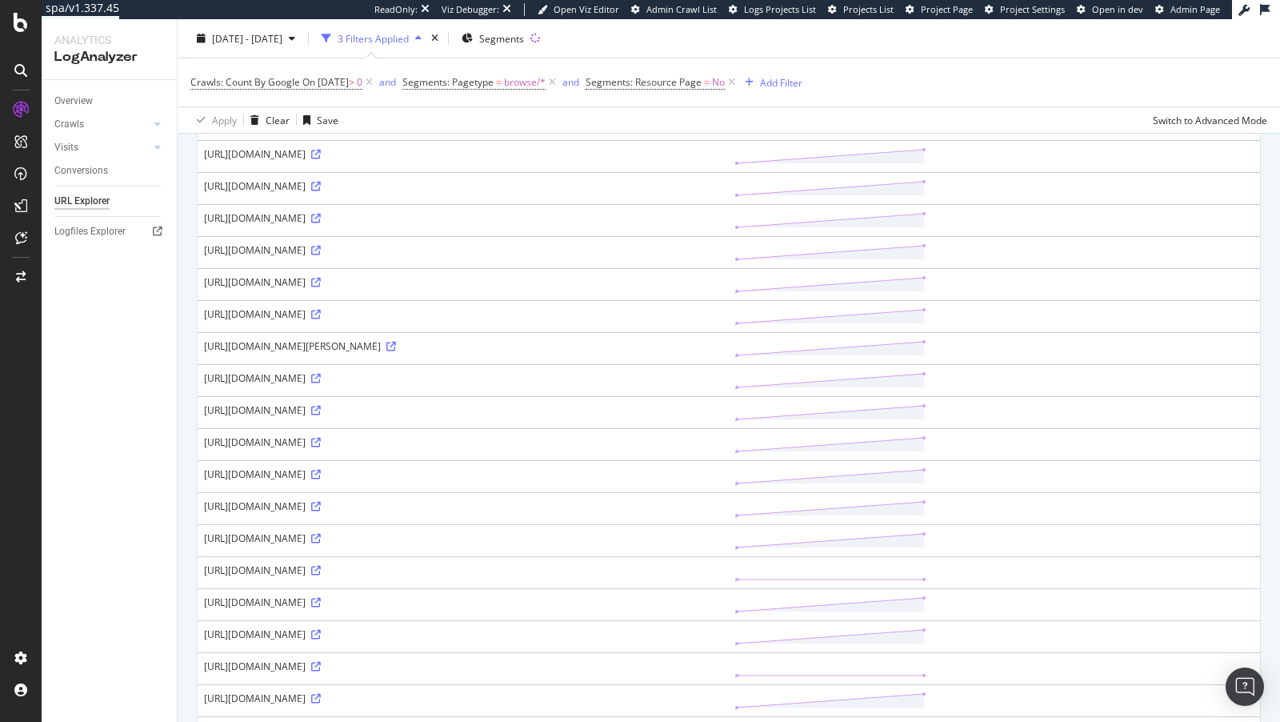
scroll to position [318, 0]
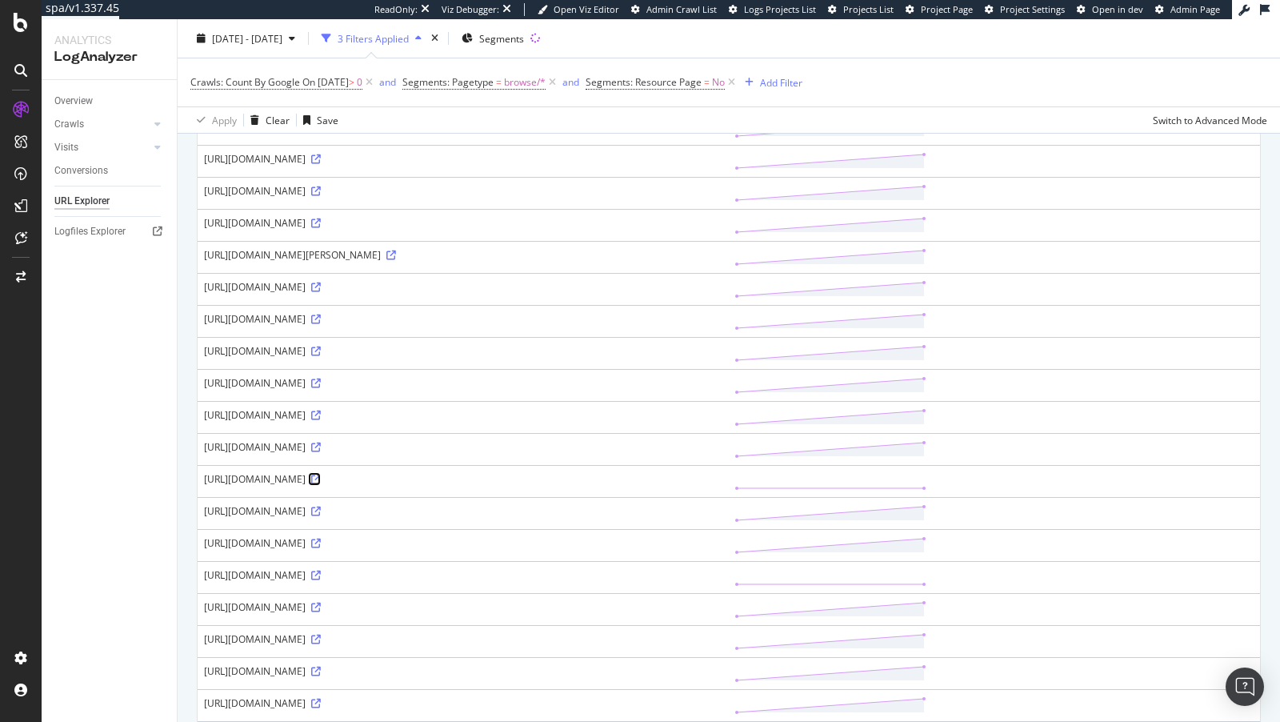
click at [321, 484] on icon at bounding box center [316, 480] width 10 height 10
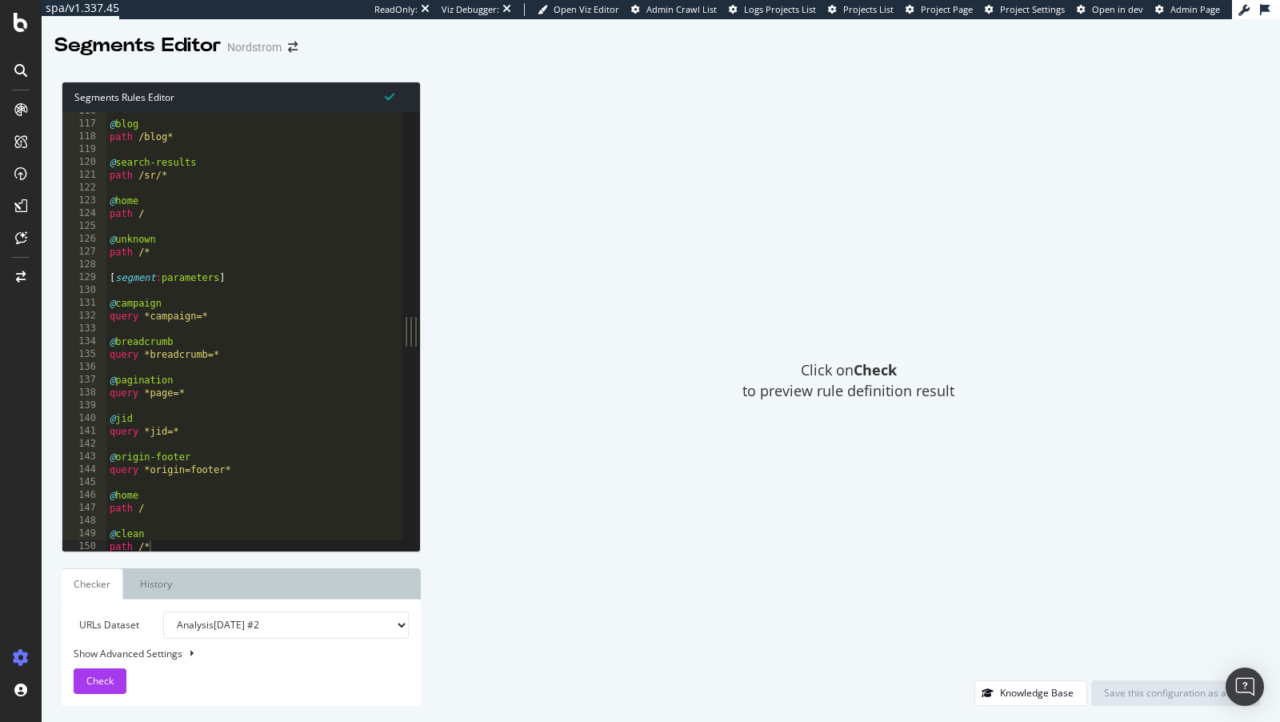
scroll to position [1479, 0]
click at [180, 539] on div "@ blog path /blog* @ search-results path /sr/* @ home path / @ unknown path /* …" at bounding box center [254, 338] width 297 height 467
click at [170, 543] on div "@ blog path /blog* @ search-results path /sr/* @ home path / @ unknown path /* …" at bounding box center [254, 338] width 297 height 467
type textarea "path /*"
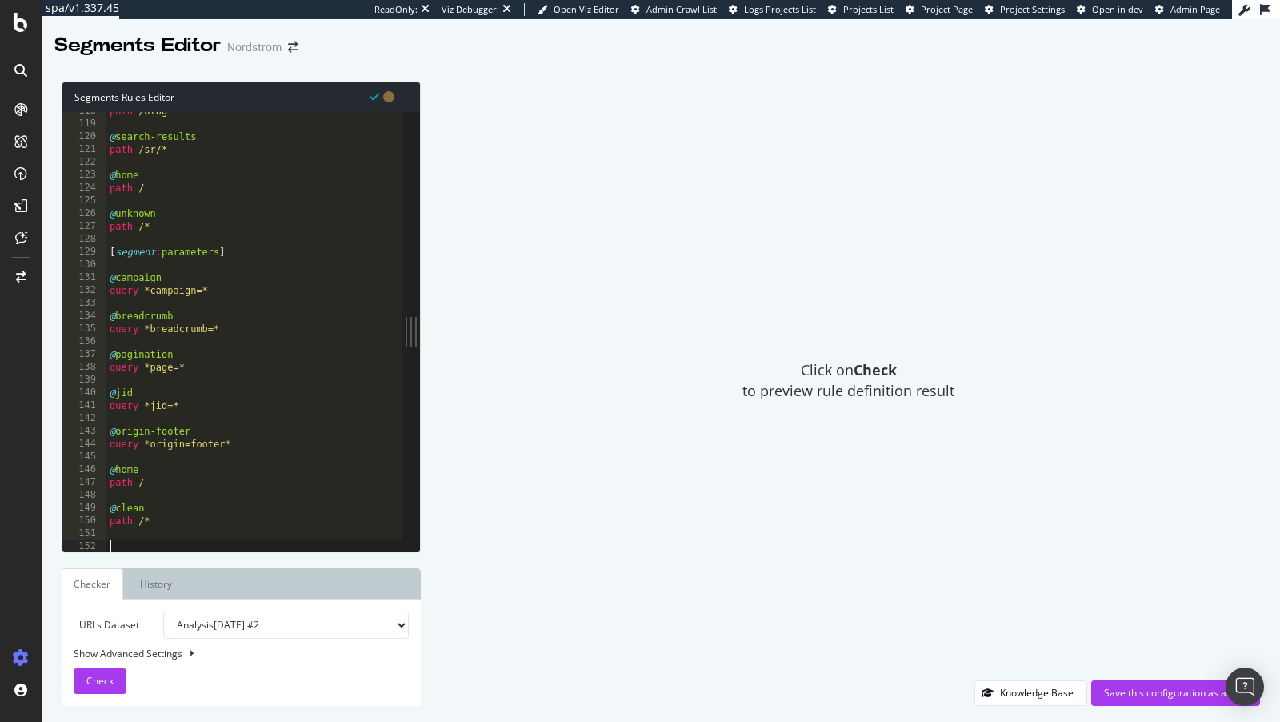
paste textarea ")"
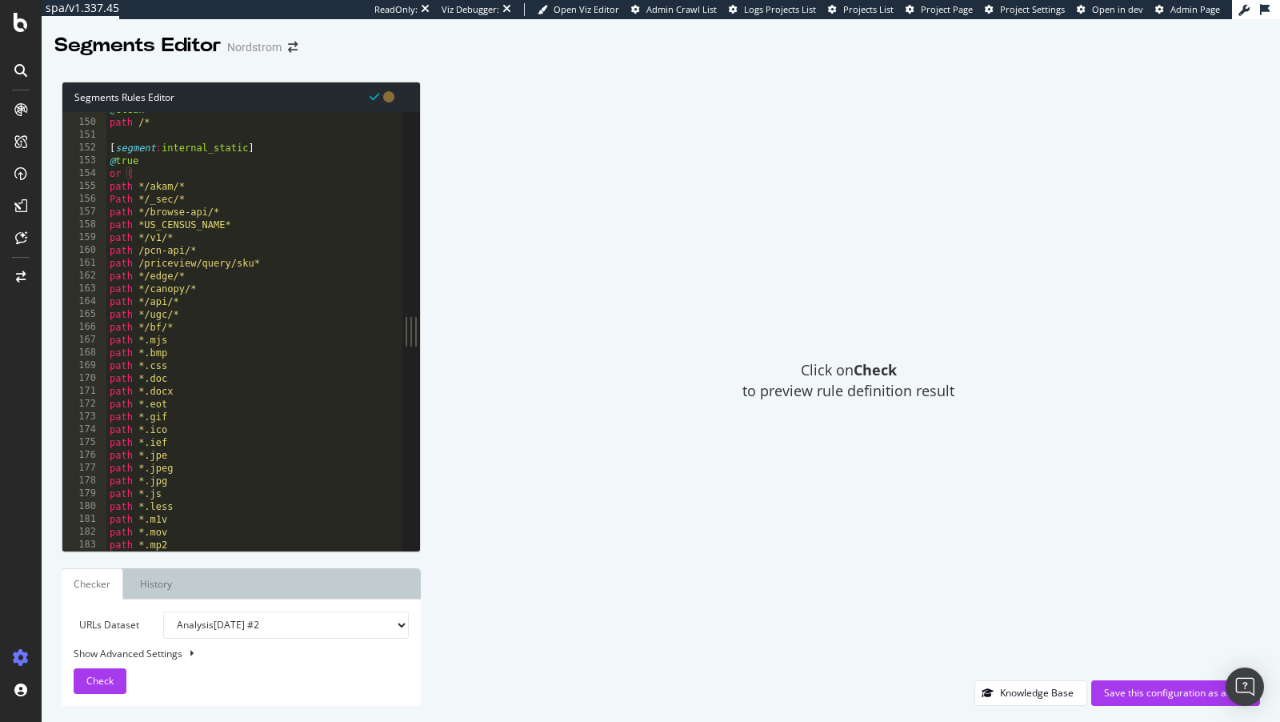
scroll to position [1903, 0]
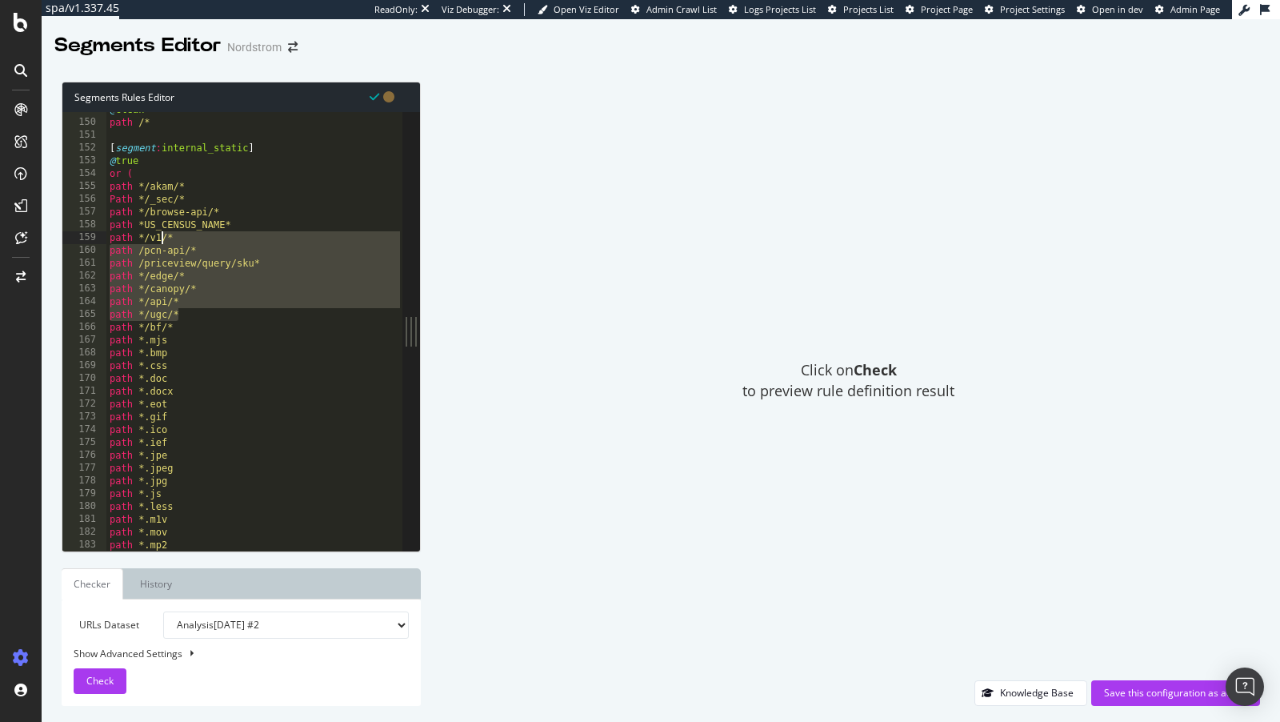
drag, startPoint x: 198, startPoint y: 314, endPoint x: 154, endPoint y: 238, distance: 87.6
click at [154, 238] on div "@ clean path /* [ segment : internal_static ] @ true or ( path */akam/* Path */…" at bounding box center [254, 336] width 297 height 467
click at [154, 311] on div "@ clean path /* [ segment : internal_static ] @ true or ( path */akam/* Path */…" at bounding box center [254, 336] width 297 height 467
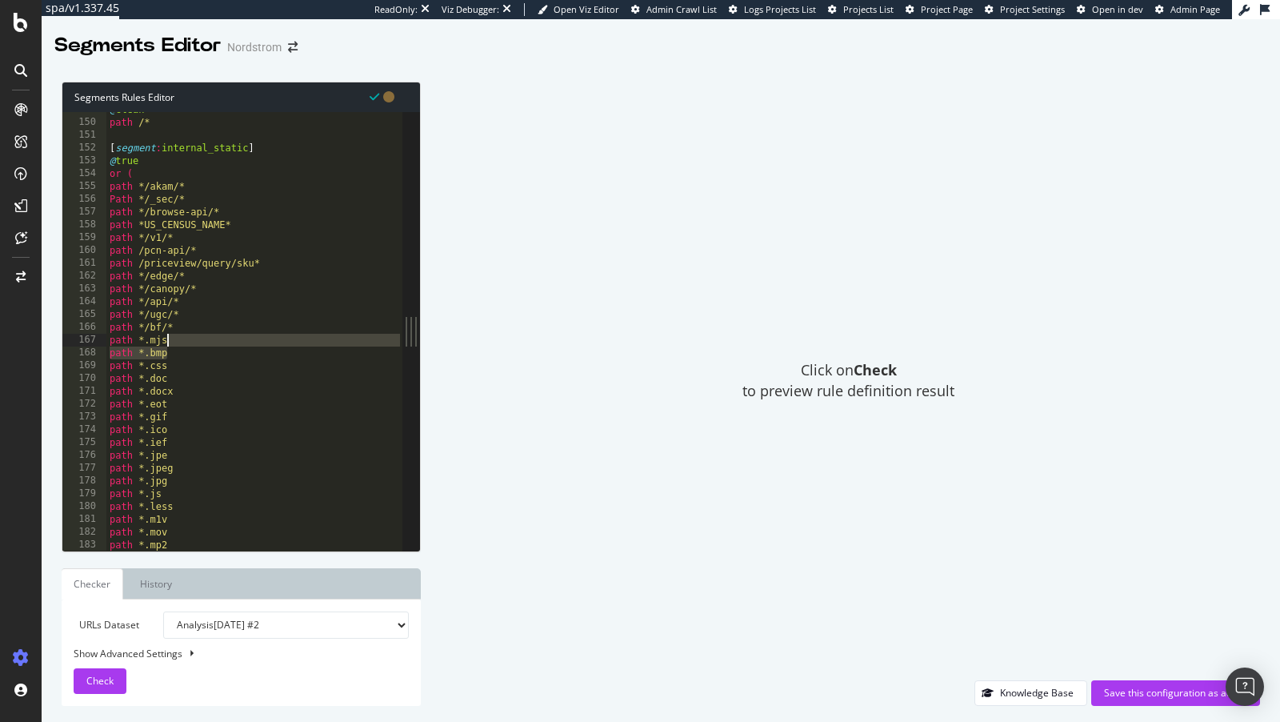
drag, startPoint x: 187, startPoint y: 348, endPoint x: 160, endPoint y: 335, distance: 30.4
click at [160, 335] on div "@ clean path /* [ segment : internal_static ] @ true or ( path */akam/* Path */…" at bounding box center [254, 336] width 297 height 467
click at [205, 328] on div "@ clean path /* [ segment : internal_static ] @ true or ( path */akam/* Path */…" at bounding box center [254, 336] width 297 height 467
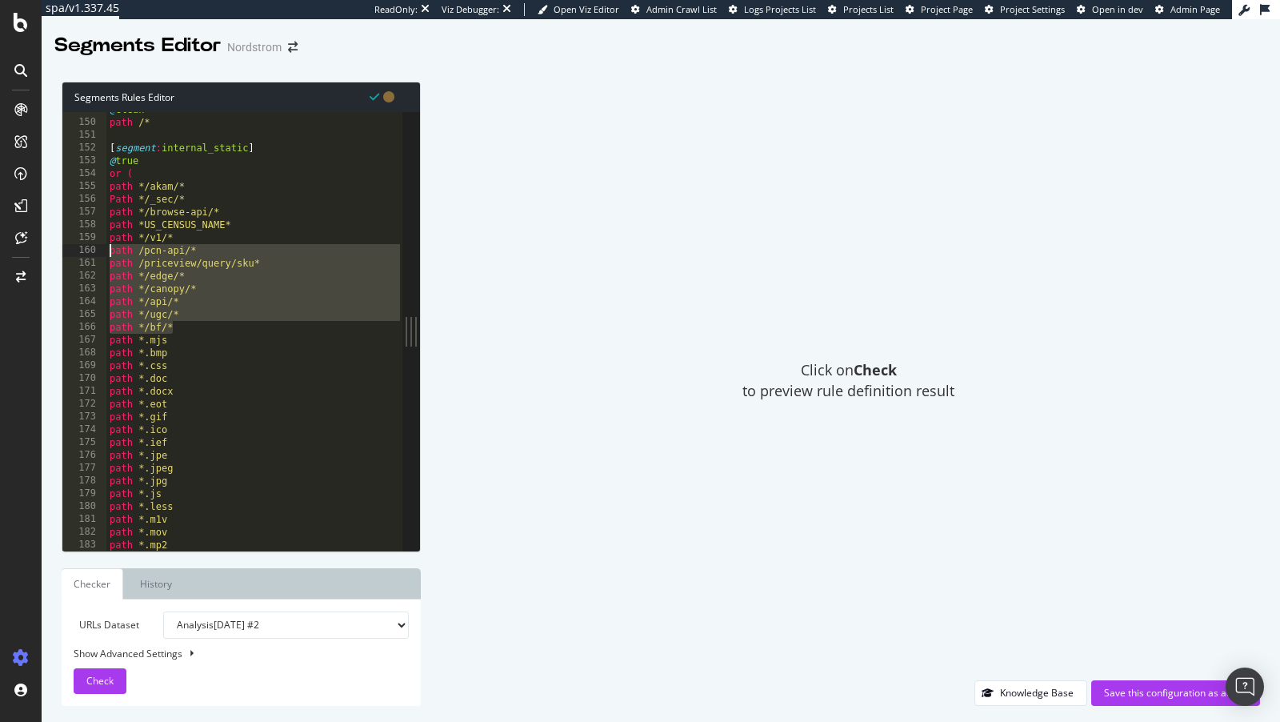
drag, startPoint x: 205, startPoint y: 325, endPoint x: 84, endPoint y: 247, distance: 143.6
click at [84, 247] on div "path */bf/* 149 150 151 152 153 154 155 156 157 158 159 160 161 162 163 164 165…" at bounding box center [232, 331] width 340 height 439
type textarea "path /pcn-api/* path /priceview/query/sku*"
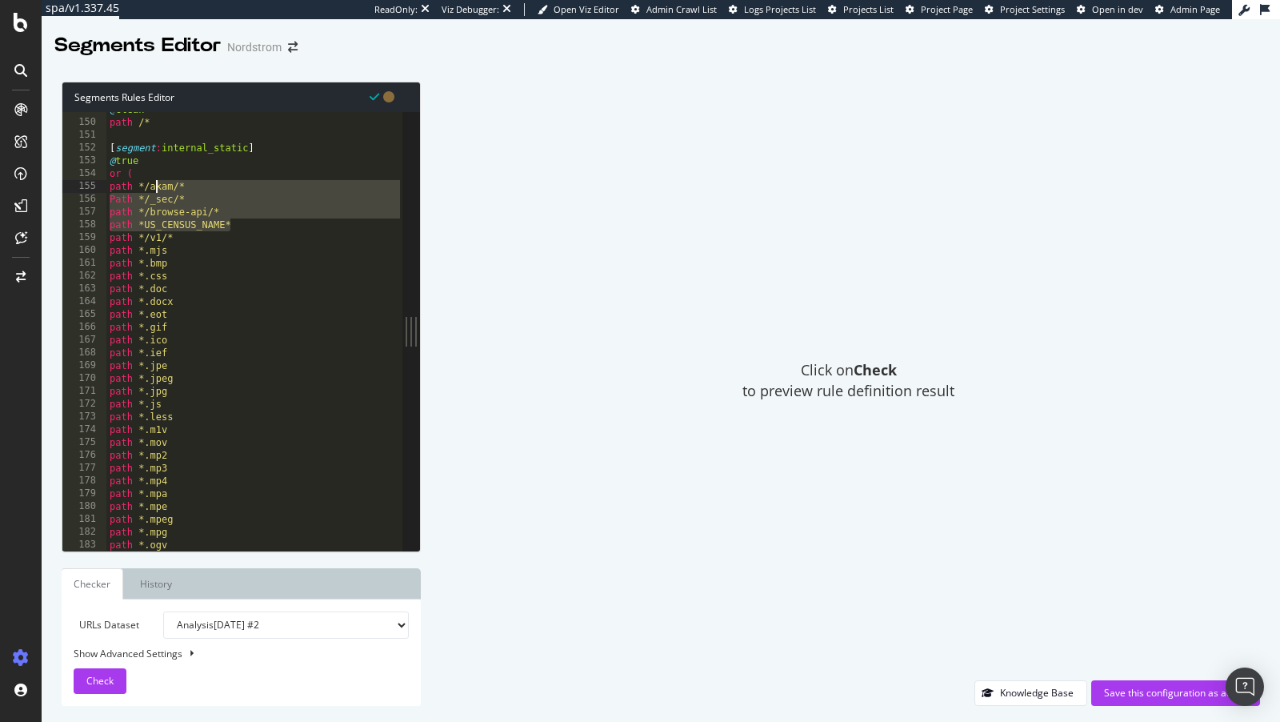
drag, startPoint x: 244, startPoint y: 224, endPoint x: 154, endPoint y: 187, distance: 97.6
click at [154, 187] on div "@ clean path /* [ segment : internal_static ] @ true or ( path */akam/* Path */…" at bounding box center [254, 336] width 297 height 467
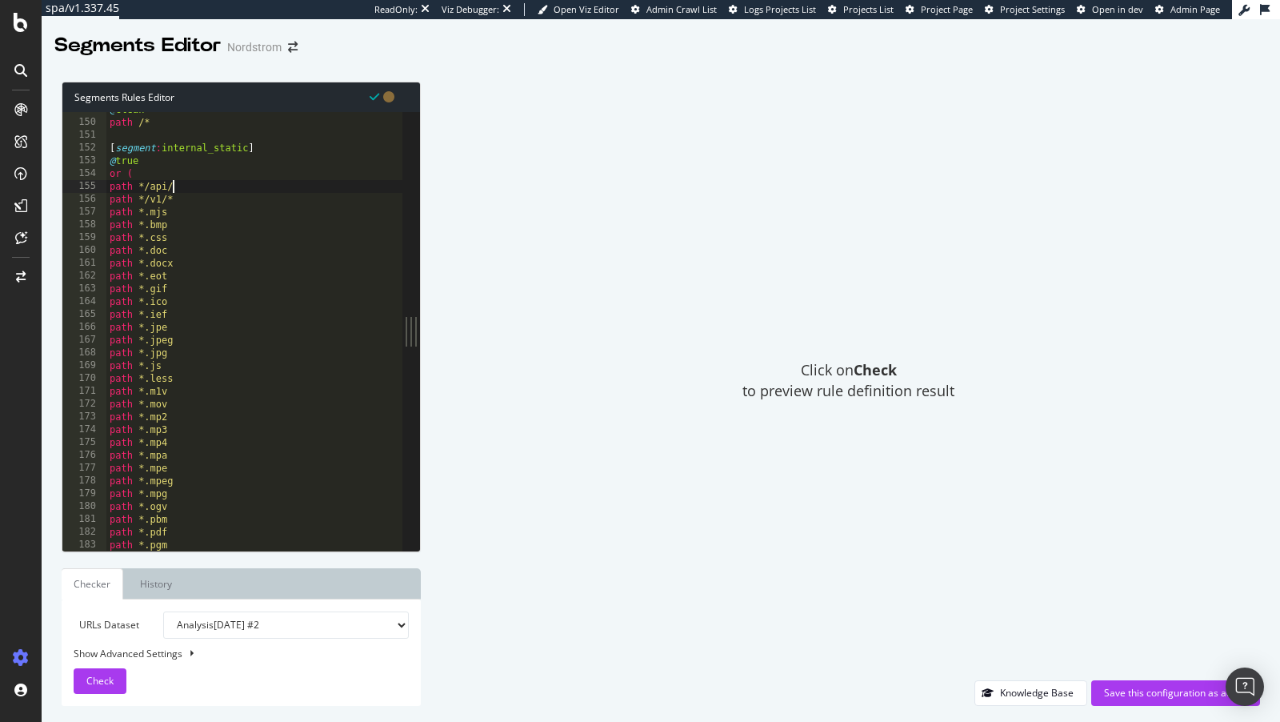
scroll to position [0, 4]
type textarea "path */api/*"
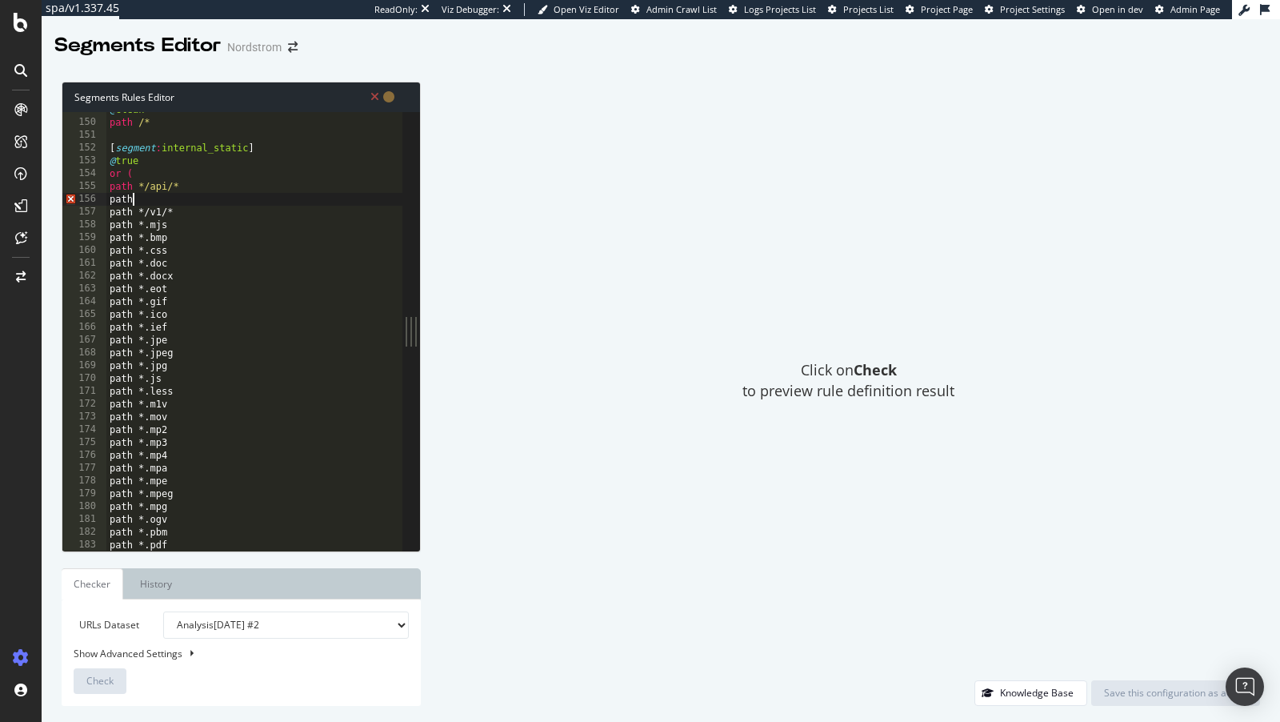
scroll to position [0, 1]
paste textarea "/soajax/"
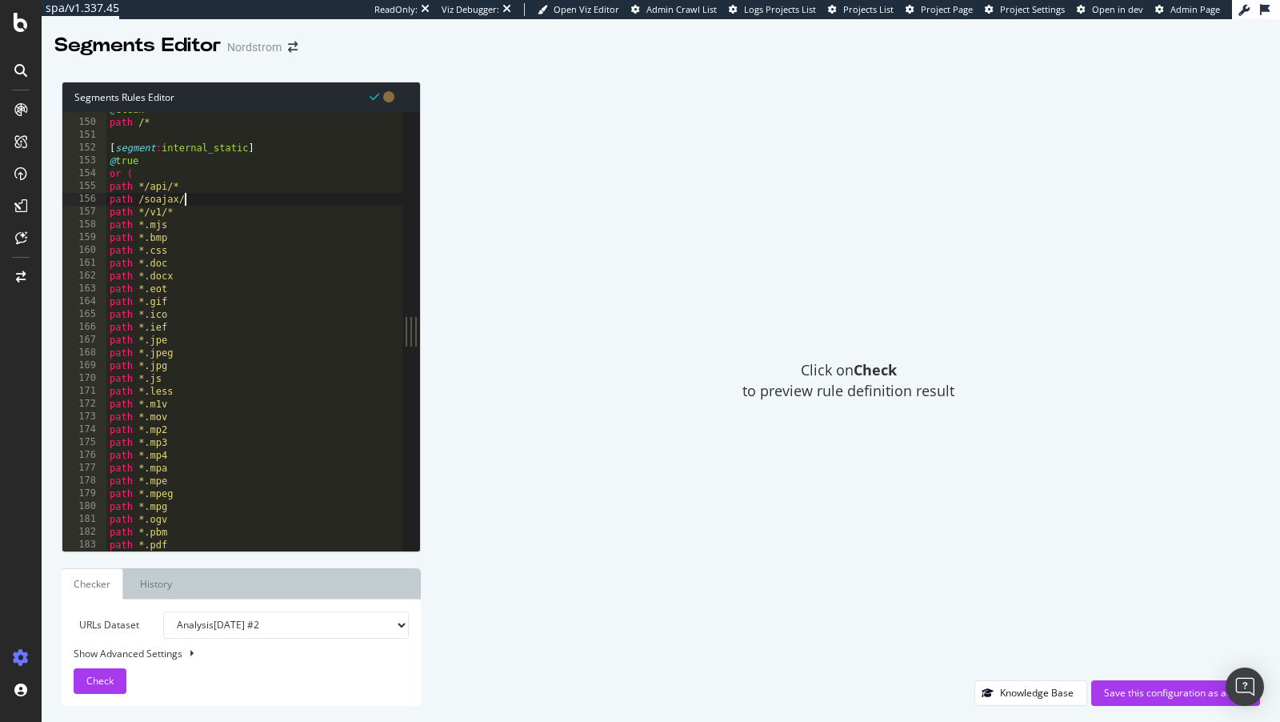
scroll to position [0, 6]
click at [137, 198] on div "@ clean path /* [ segment : internal_static ] @ true or ( path */api/* path /so…" at bounding box center [254, 336] width 297 height 467
click at [210, 206] on div "@ clean path /* [ segment : internal_static ] @ true or ( path */api/* path */s…" at bounding box center [254, 336] width 297 height 467
click at [250, 206] on div "@ clean path /* [ segment : internal_static ] @ true or ( path */api/* path */s…" at bounding box center [254, 336] width 297 height 467
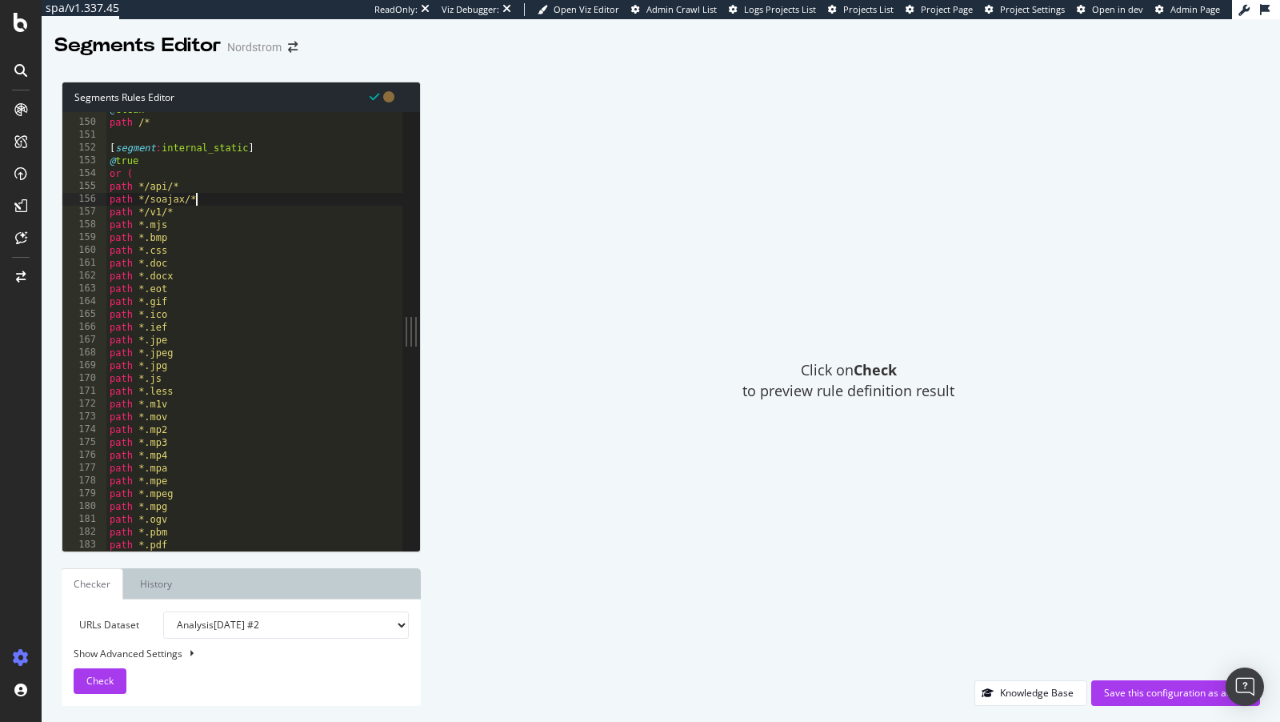
click at [234, 196] on div "@ clean path /* [ segment : internal_static ] @ true or ( path */api/* path */s…" at bounding box center [254, 336] width 297 height 467
type textarea "path */soajax/*"
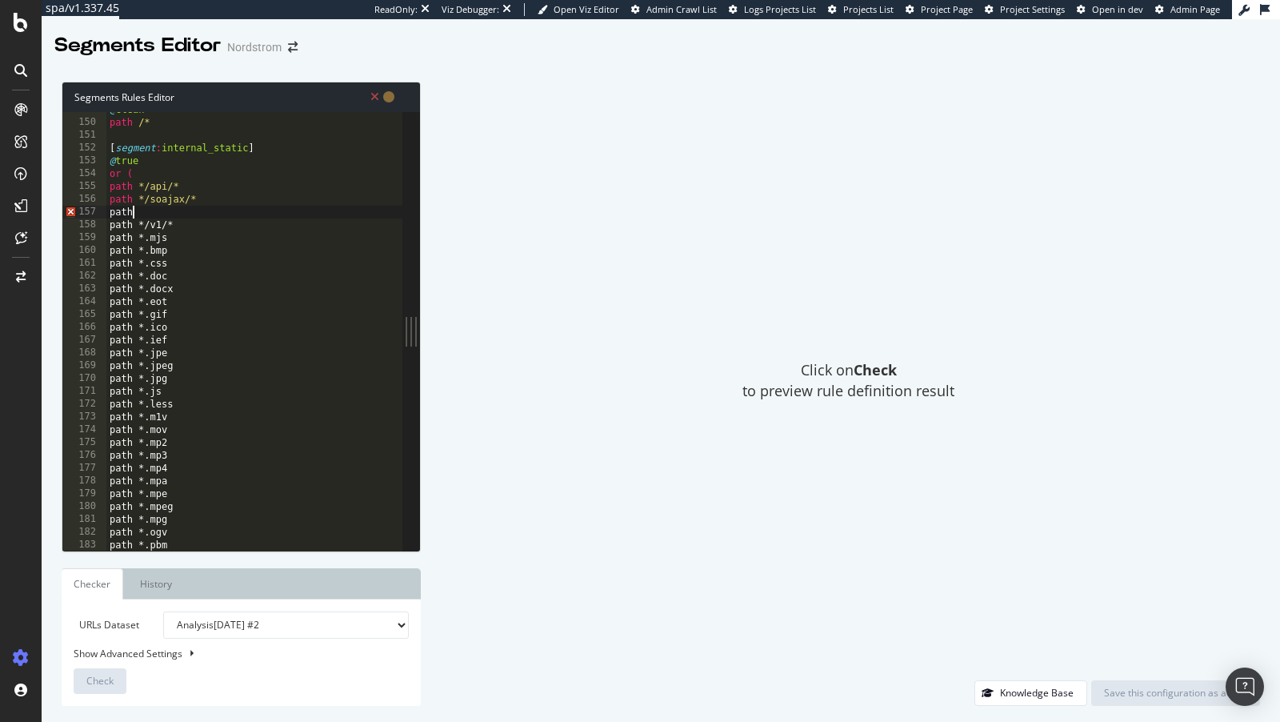
scroll to position [0, 1]
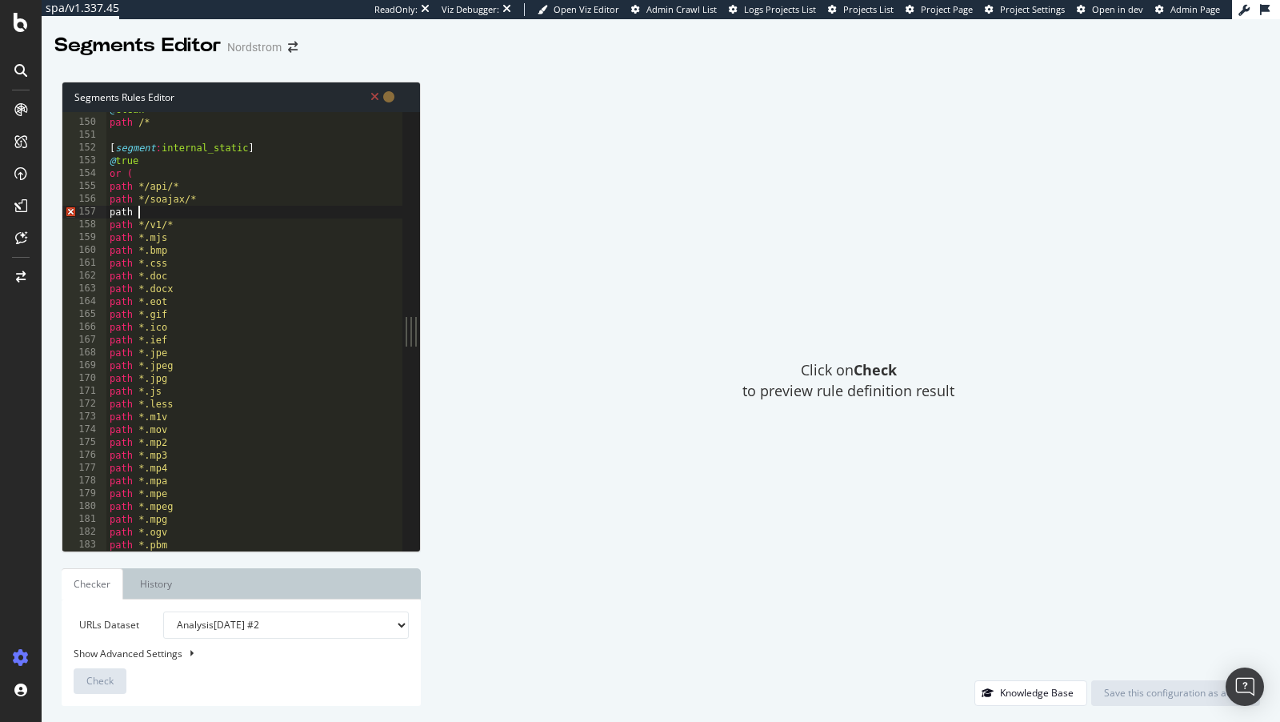
paste textarea "aspx"
click at [140, 213] on div "@ clean path /* [ segment : internal_static ] @ true or ( path */api/* path */s…" at bounding box center [254, 336] width 297 height 467
click at [107, 649] on div "Check" at bounding box center [99, 681] width 27 height 24
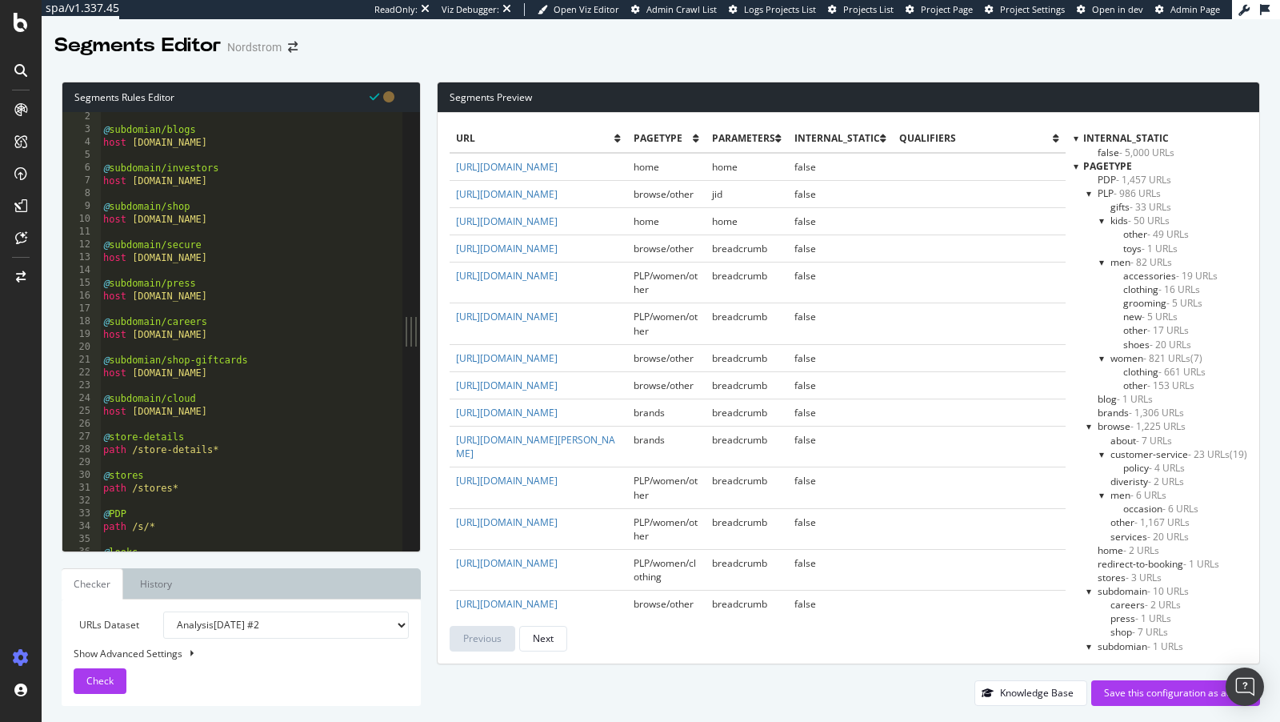
scroll to position [37, 0]
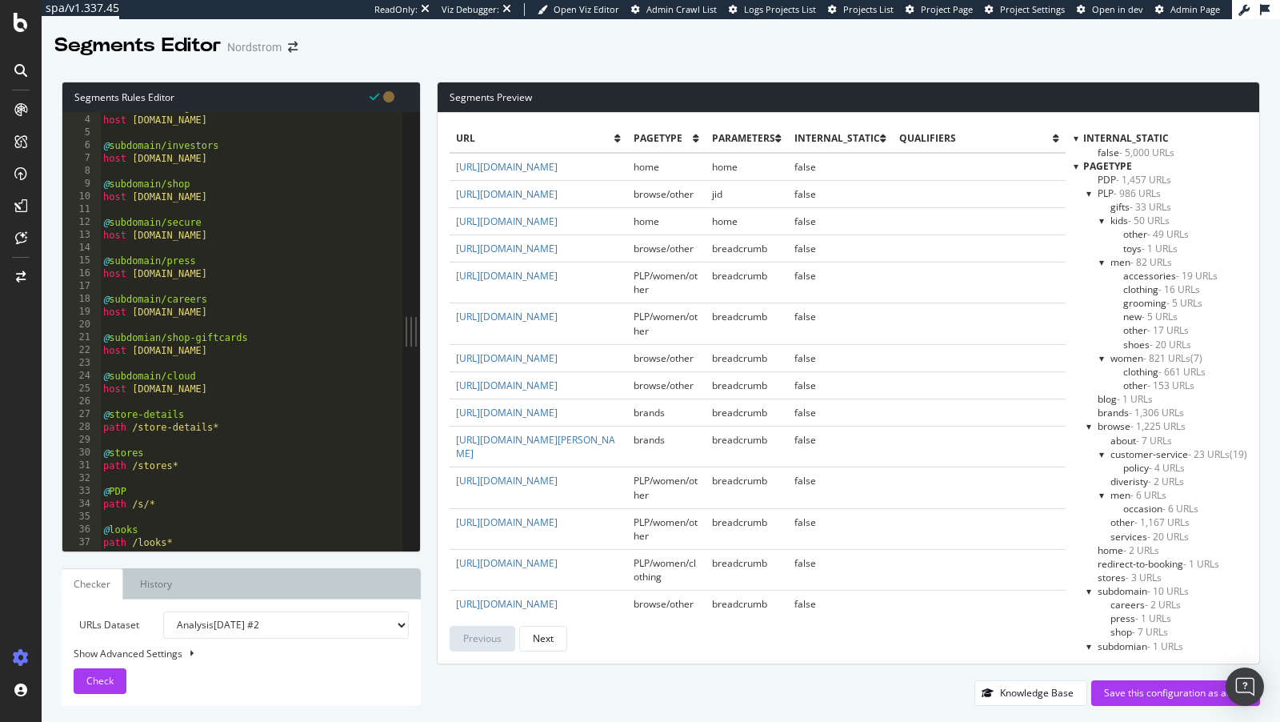
type textarea "path /stores*"
click at [196, 463] on div "@ subdomian/blogs host blogs.nordstrom.com @ subdomain/investors host investor.…" at bounding box center [251, 334] width 303 height 467
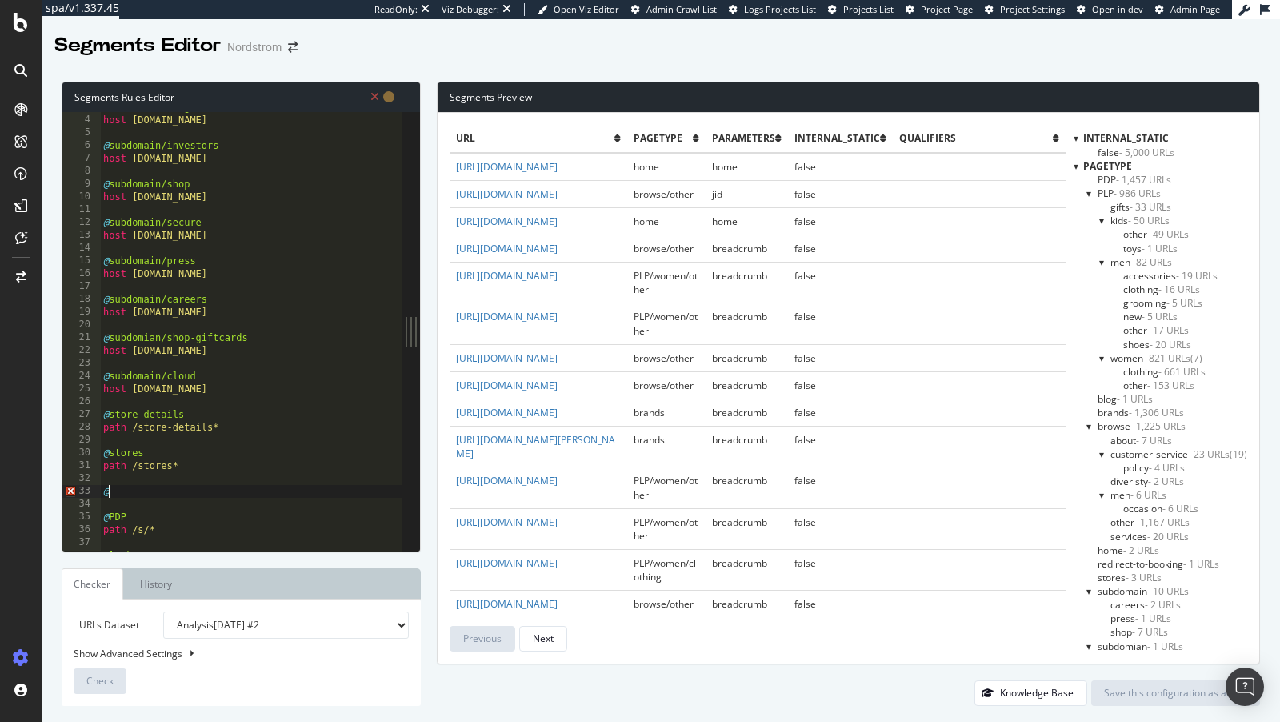
scroll to position [0, 0]
type textarea "@error"
type textarea "@error/track"
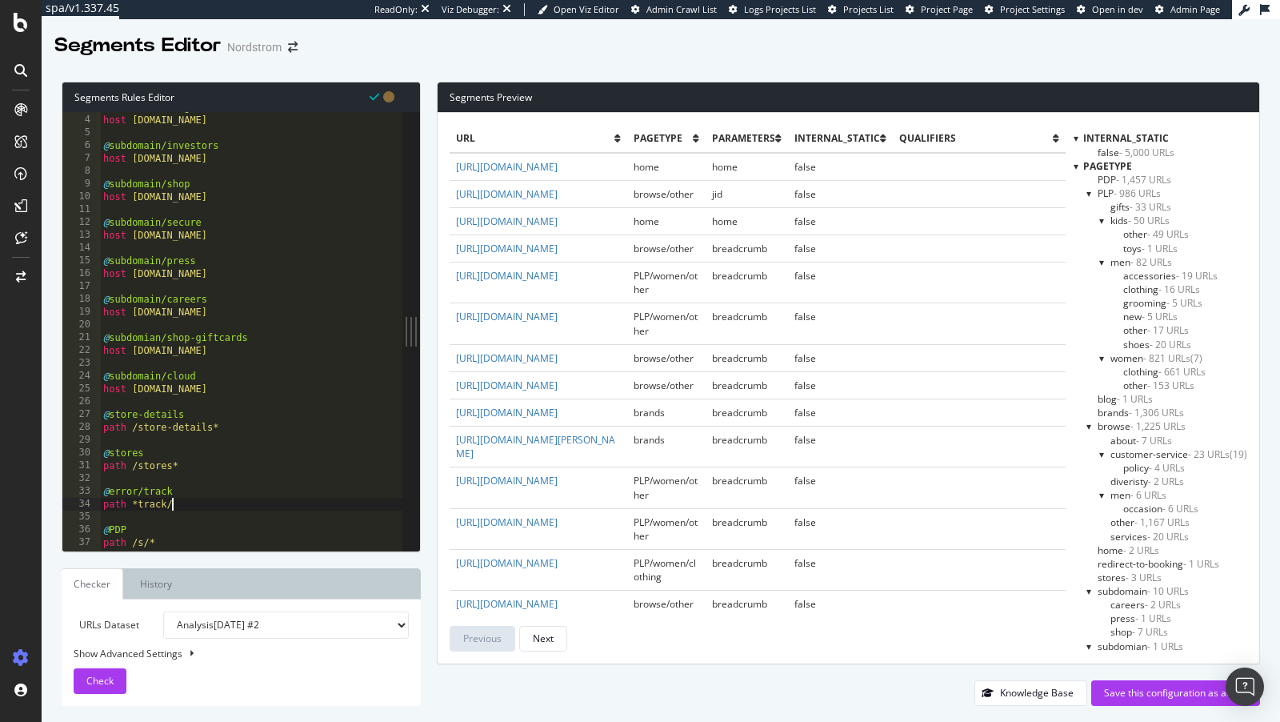
scroll to position [0, 5]
click at [135, 507] on div "@ subdomian/blogs host blogs.nordstrom.com @ subdomain/investors host investor.…" at bounding box center [251, 334] width 303 height 467
type textarea "path */track/*"
click at [1152, 649] on div "Save this configuration as active" at bounding box center [1175, 693] width 143 height 14
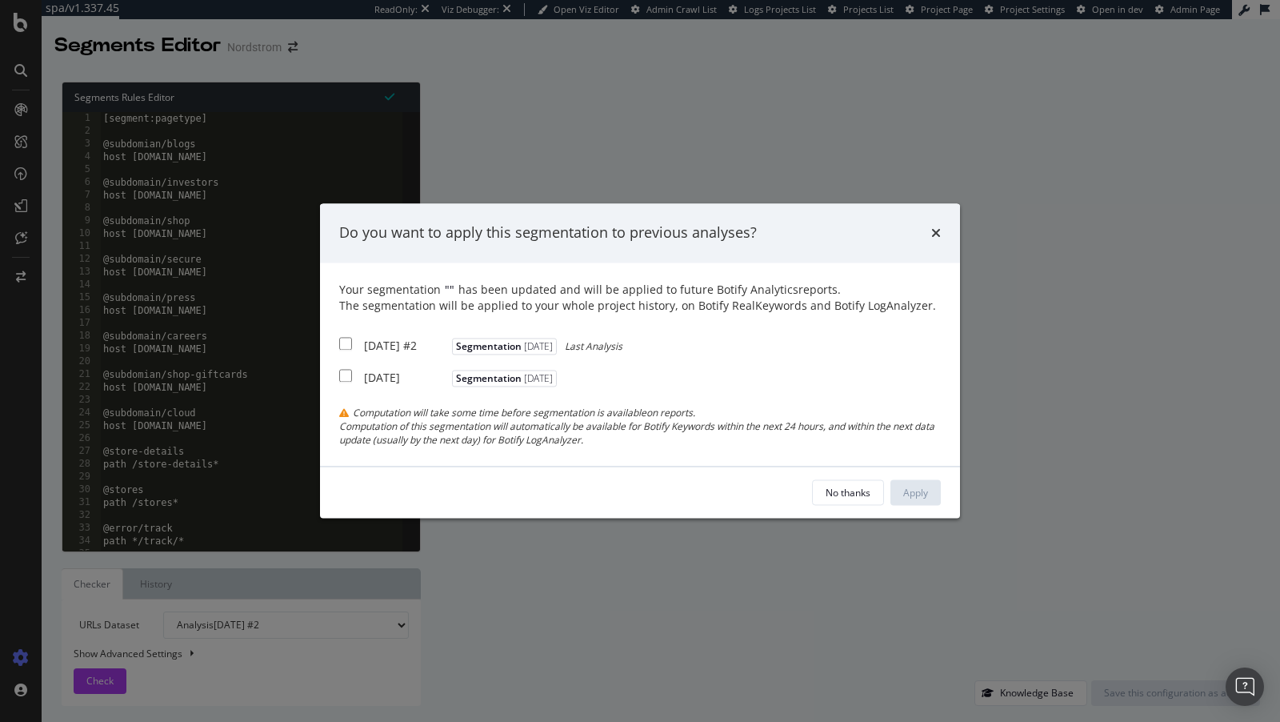
click at [396, 344] on div "[DATE] #2" at bounding box center [406, 346] width 84 height 16
checkbox input "true"
click at [399, 386] on div "2025 Jul. 17th" at bounding box center [406, 378] width 84 height 16
checkbox input "true"
click at [916, 486] on button "Apply" at bounding box center [916, 493] width 50 height 26
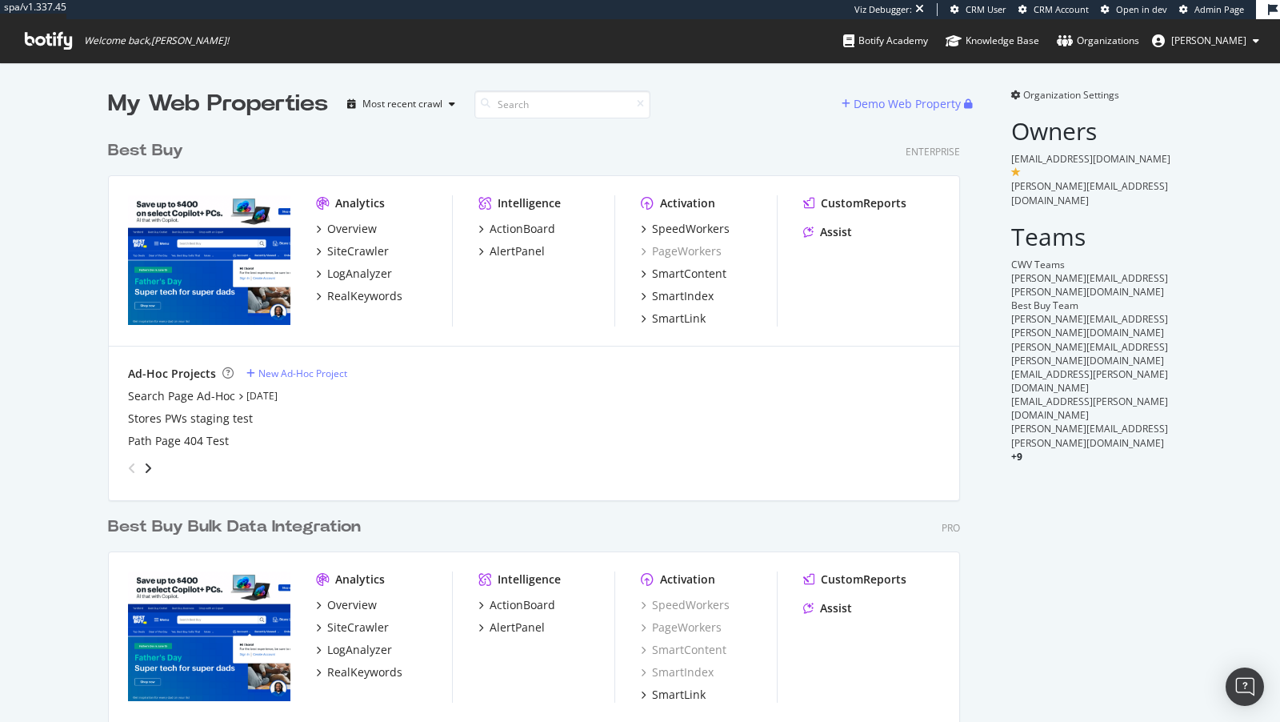
scroll to position [679, 865]
click at [366, 250] on div "SiteCrawler" at bounding box center [358, 251] width 62 height 16
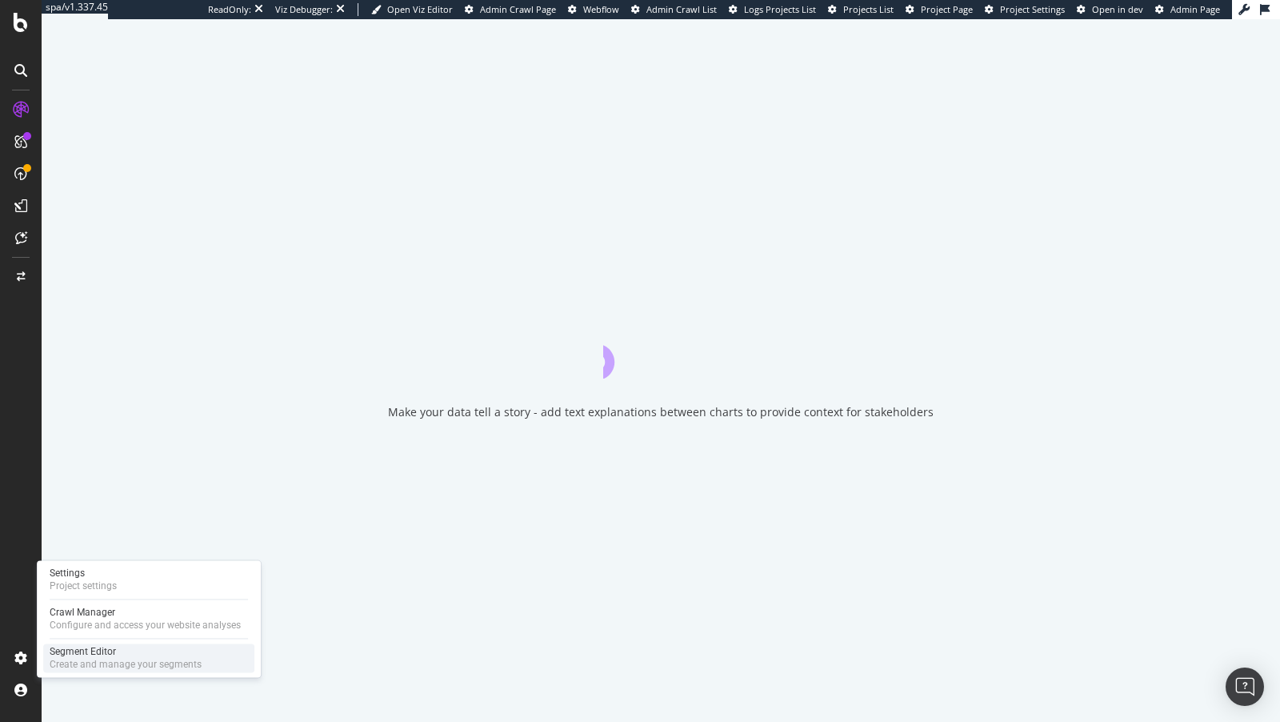
click at [87, 647] on div "Segment Editor" at bounding box center [126, 651] width 152 height 13
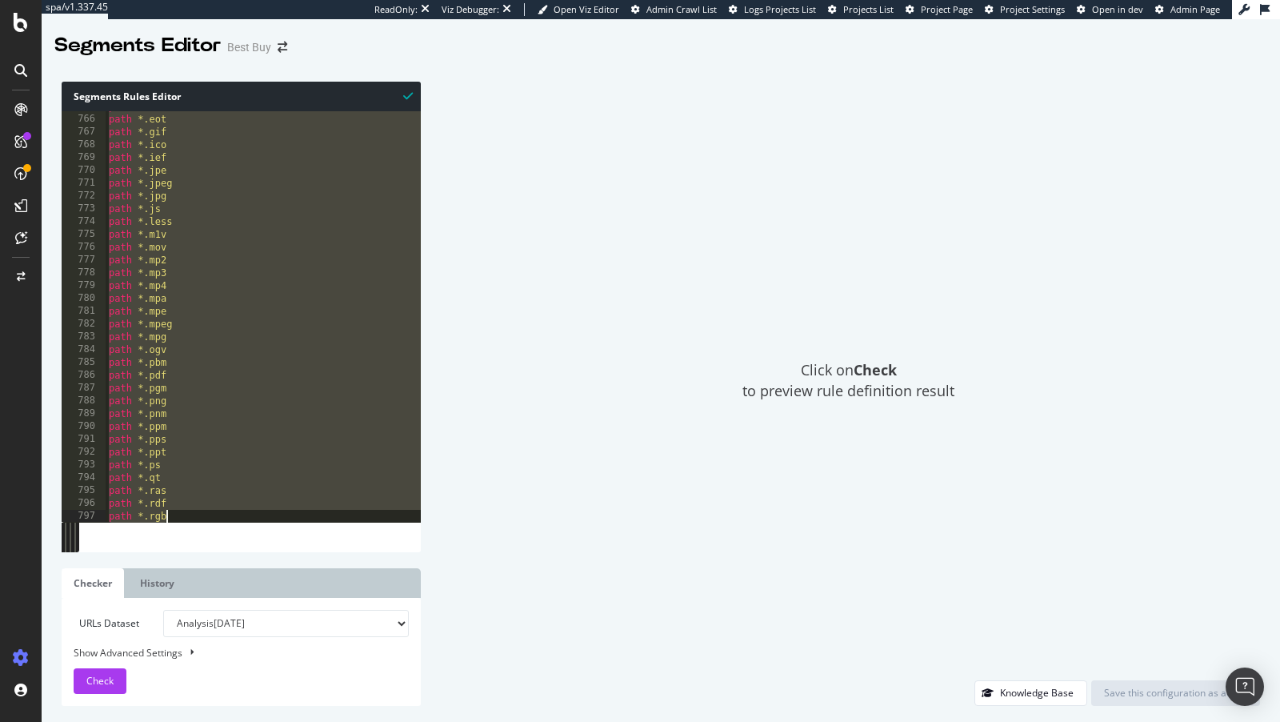
scroll to position [10062, 0]
drag, startPoint x: 107, startPoint y: 128, endPoint x: 214, endPoint y: 722, distance: 603.3
click at [214, 721] on div "Segments Rules Editor [segment:internal_static] 786 787 788 789 790 791 792 793…" at bounding box center [661, 394] width 1239 height 656
type textarea "path *.xwd )"
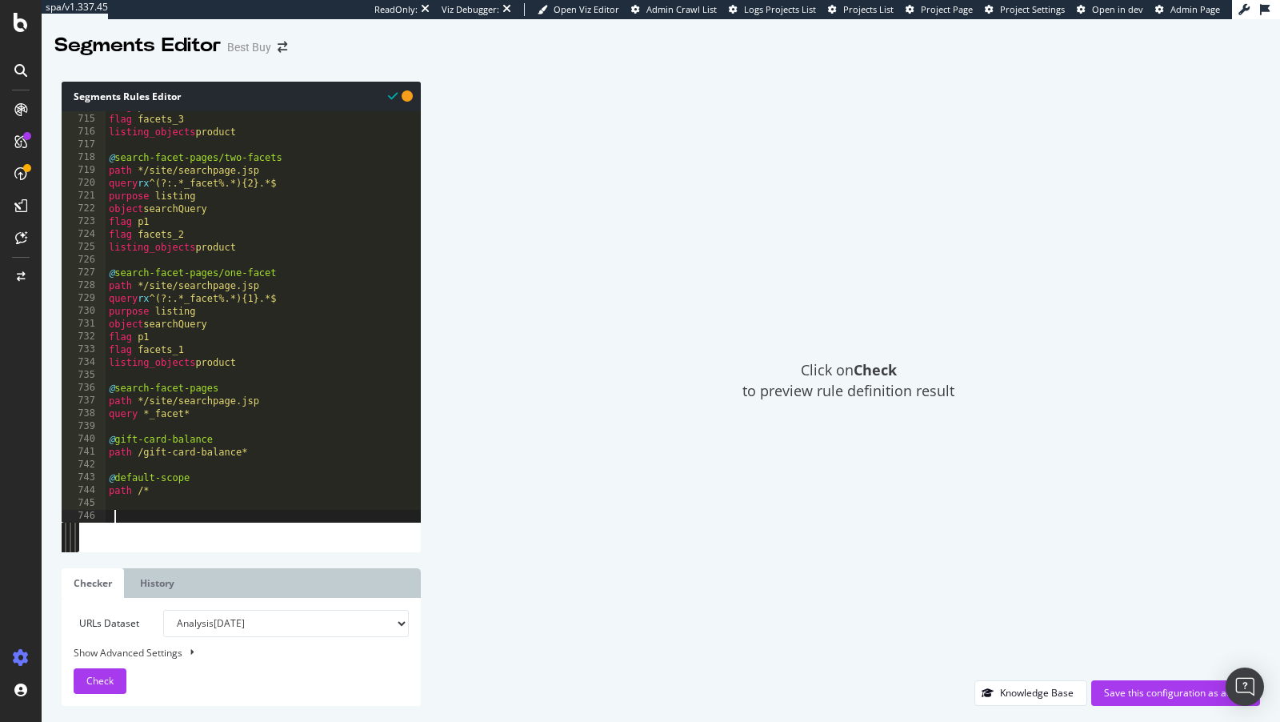
scroll to position [9141, 0]
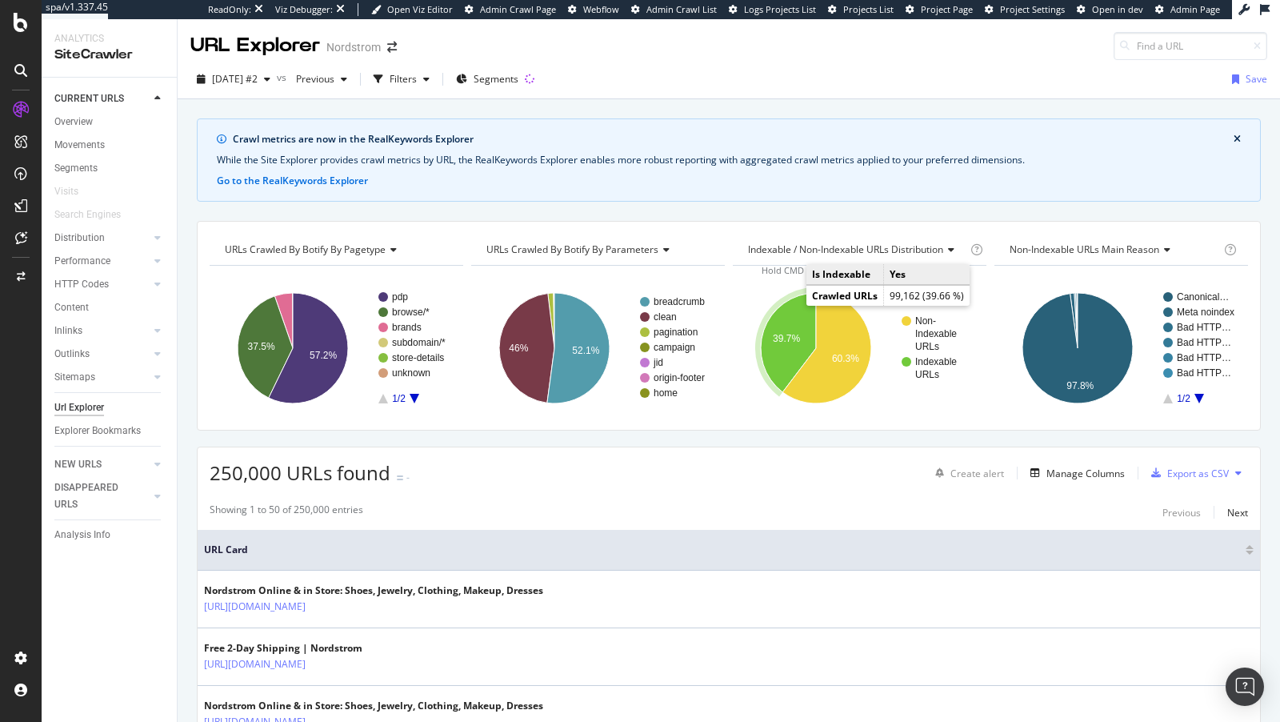
click at [787, 318] on icon "A chart." at bounding box center [788, 342] width 55 height 99
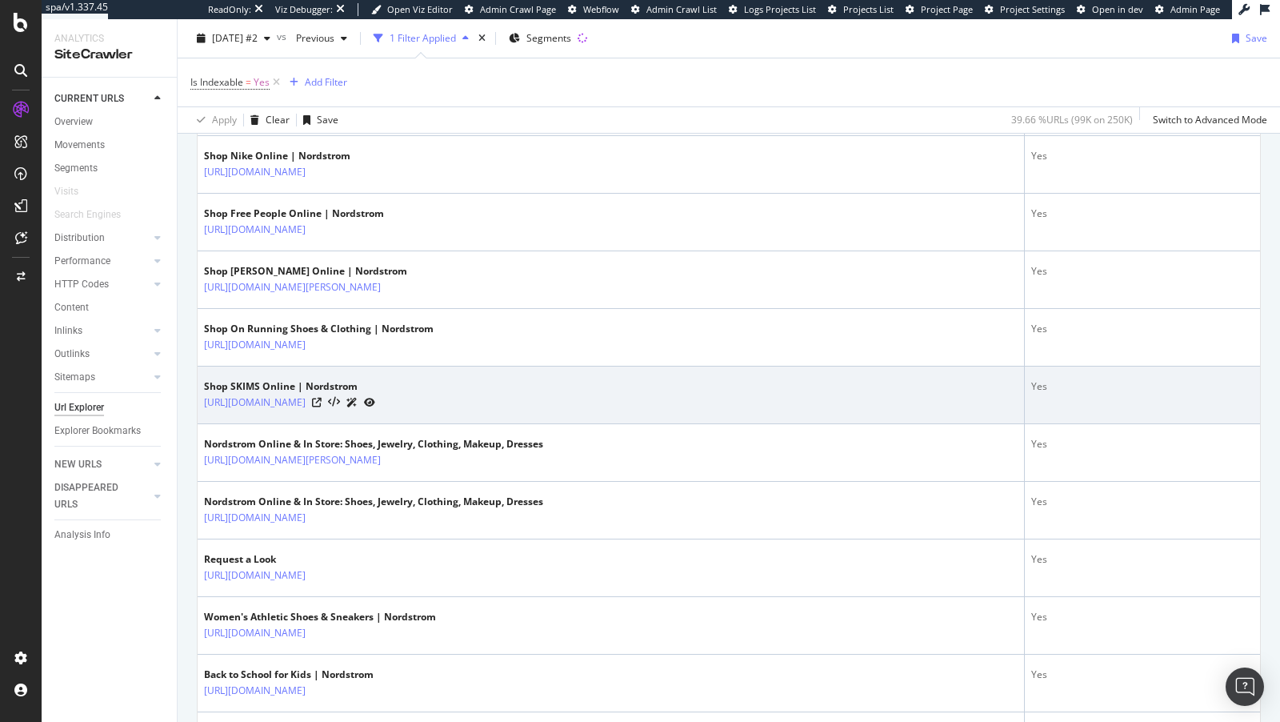
scroll to position [950, 0]
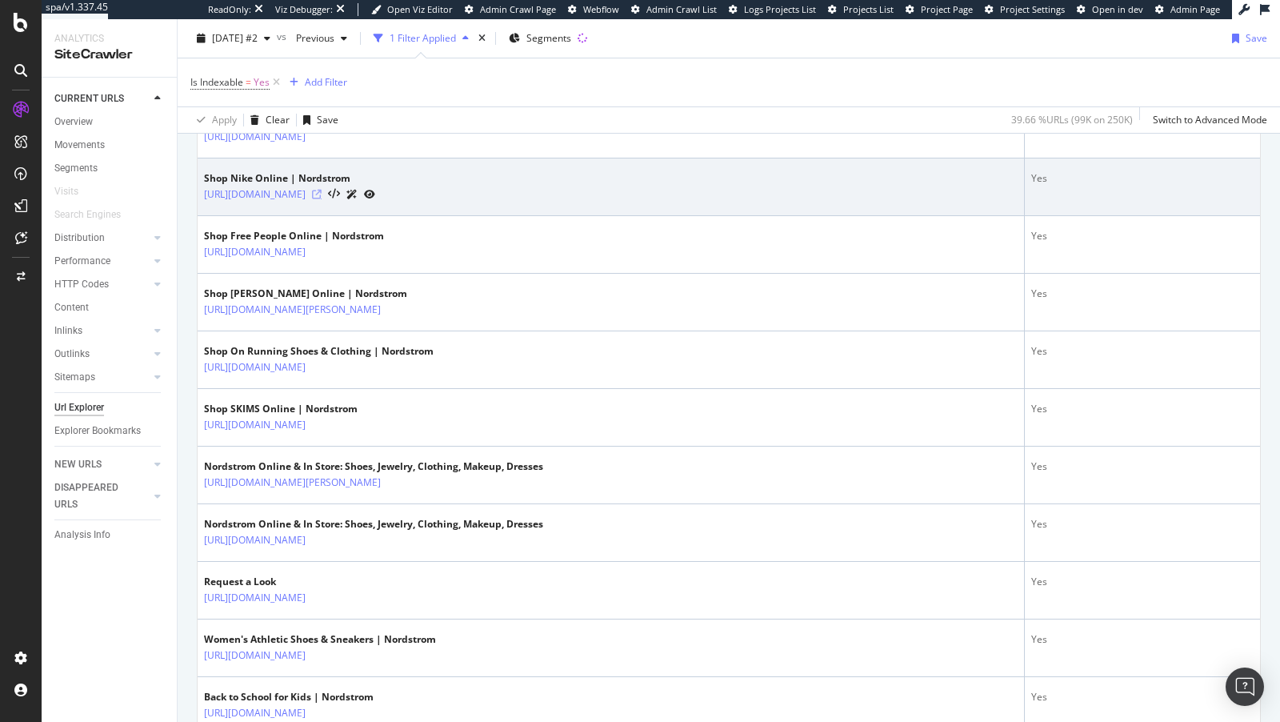
click at [322, 190] on icon at bounding box center [317, 195] width 10 height 10
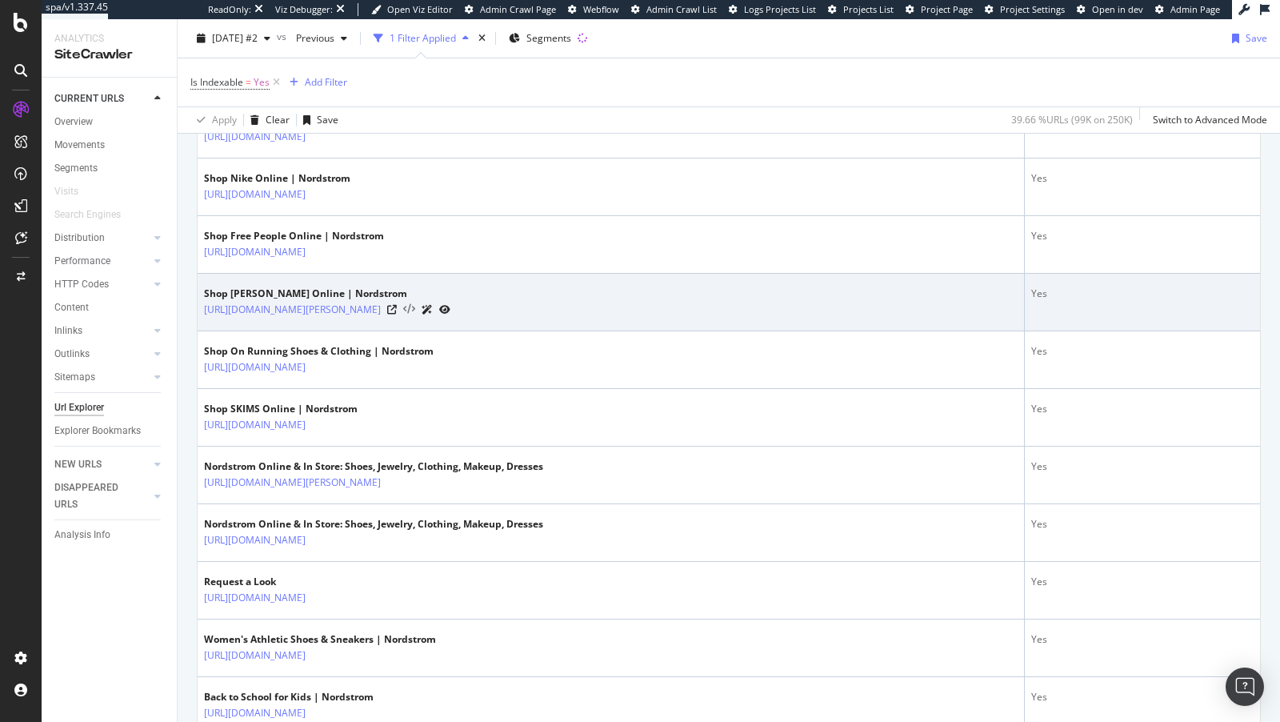
click at [415, 304] on icon at bounding box center [409, 309] width 12 height 11
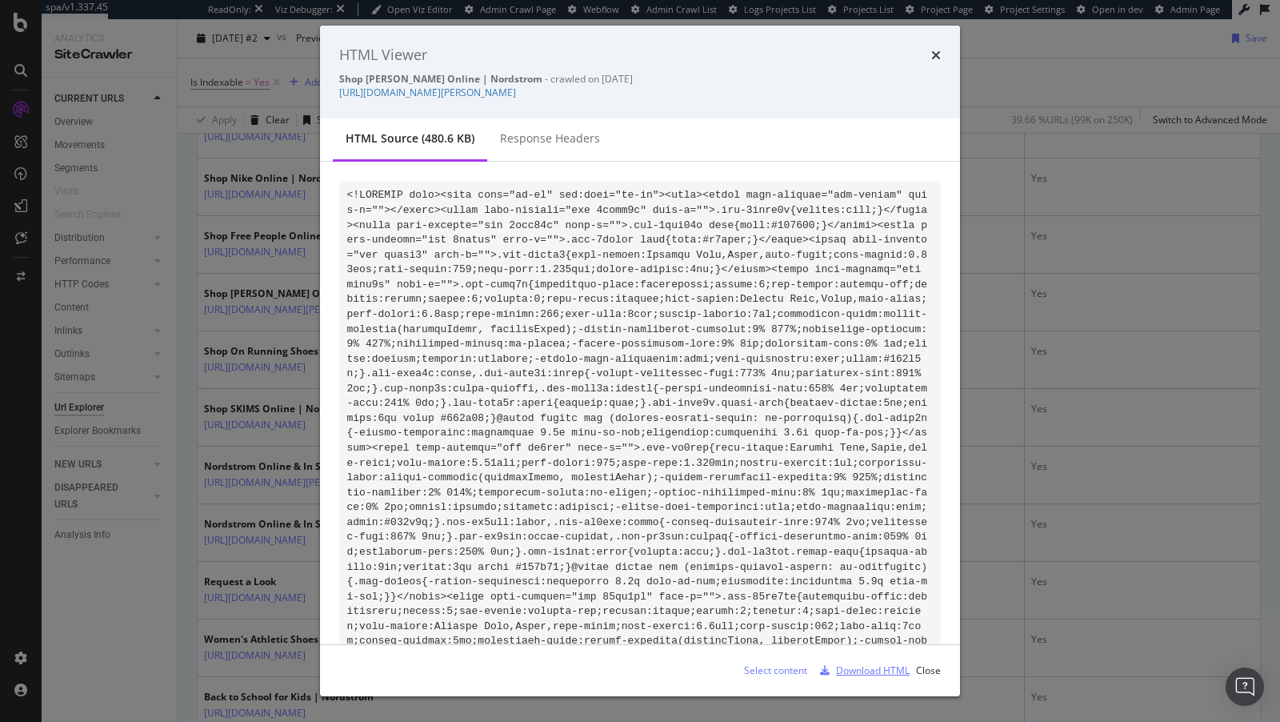
click at [885, 672] on div "Download HTML" at bounding box center [873, 670] width 74 height 14
click at [182, 437] on div "HTML Viewer Shop [PERSON_NAME] Online | Nordstrom - crawled on [DATE] [URL][DOM…" at bounding box center [640, 361] width 1280 height 722
